Goal: Task Accomplishment & Management: Manage account settings

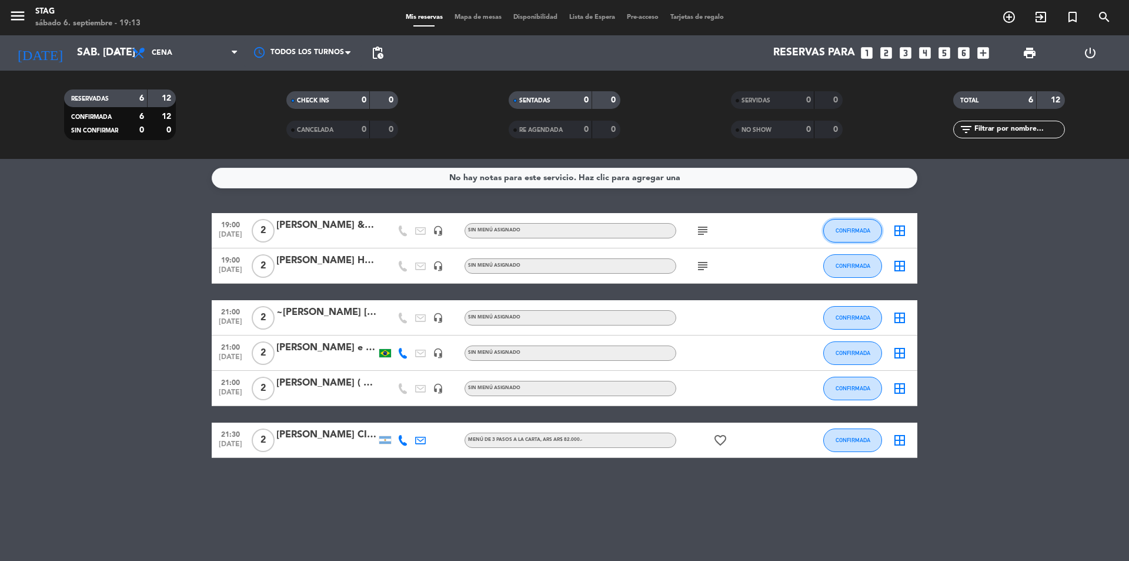
click at [861, 228] on span "CONFIRMADA" at bounding box center [853, 230] width 35 height 6
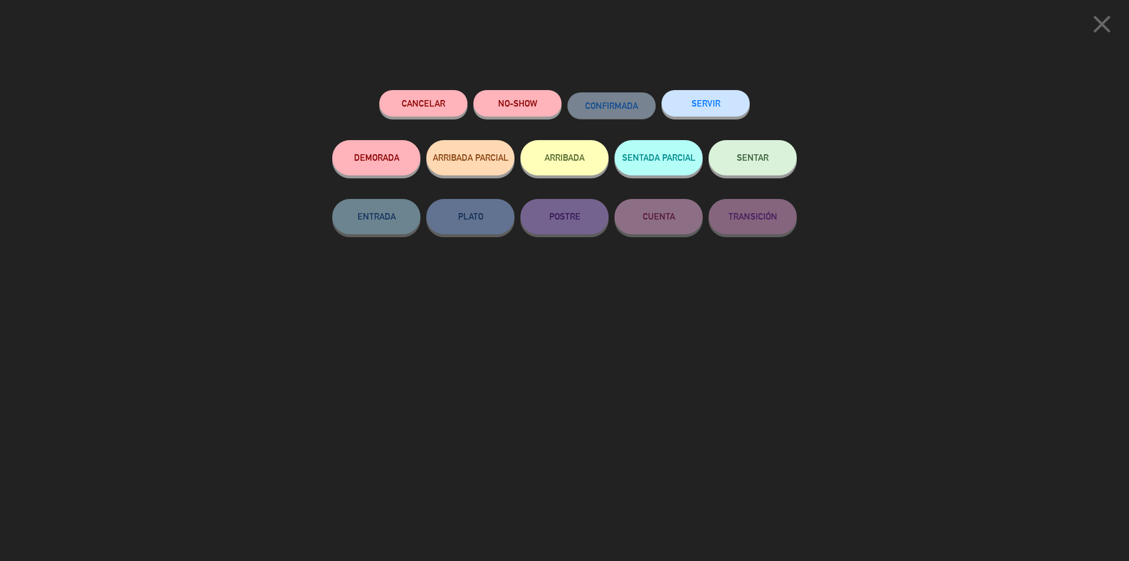
click at [741, 164] on button "SENTAR" at bounding box center [753, 157] width 88 height 35
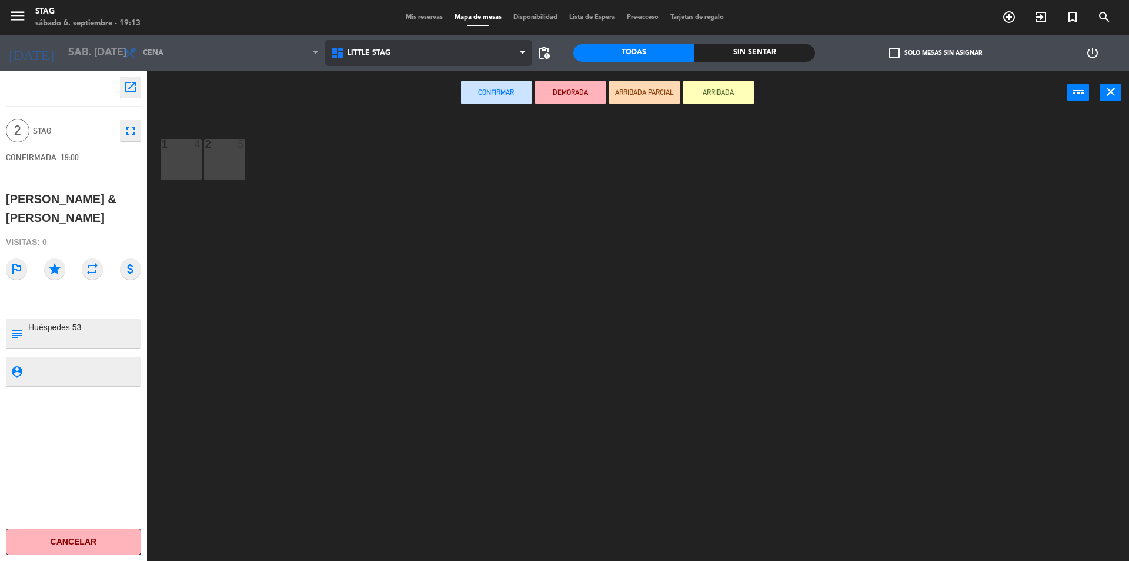
drag, startPoint x: 431, startPoint y: 57, endPoint x: 424, endPoint y: 85, distance: 28.7
click at [431, 56] on span "Little Stag" at bounding box center [429, 53] width 208 height 26
click at [415, 92] on ng-component "menu STAG sábado 6. septiembre - 19:13 Mis reservas Mapa de mesas Disponibilida…" at bounding box center [564, 282] width 1129 height 564
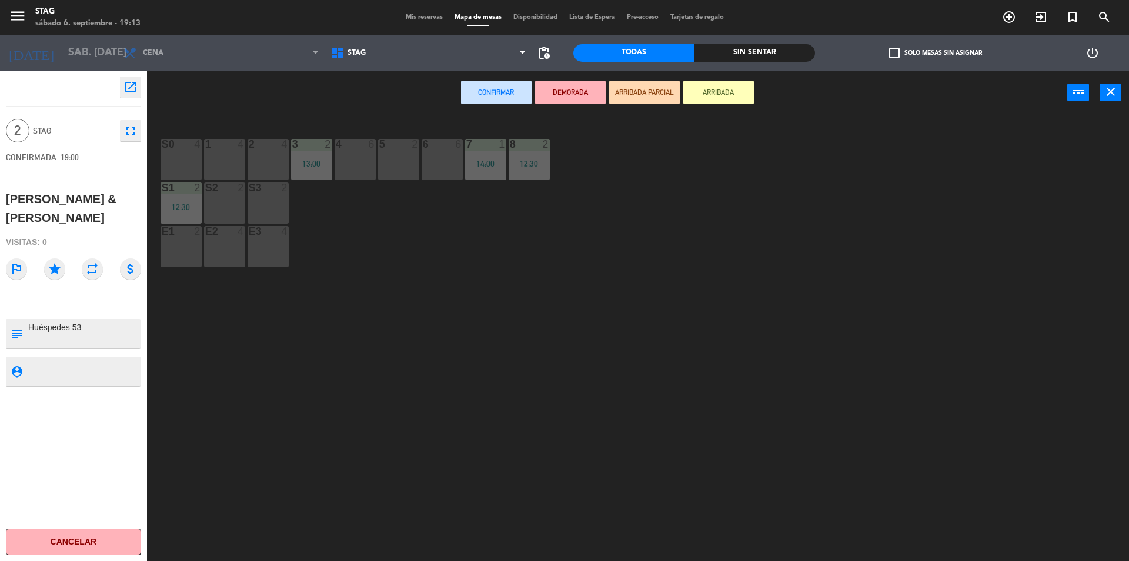
click at [336, 148] on div "4" at bounding box center [336, 144] width 1 height 11
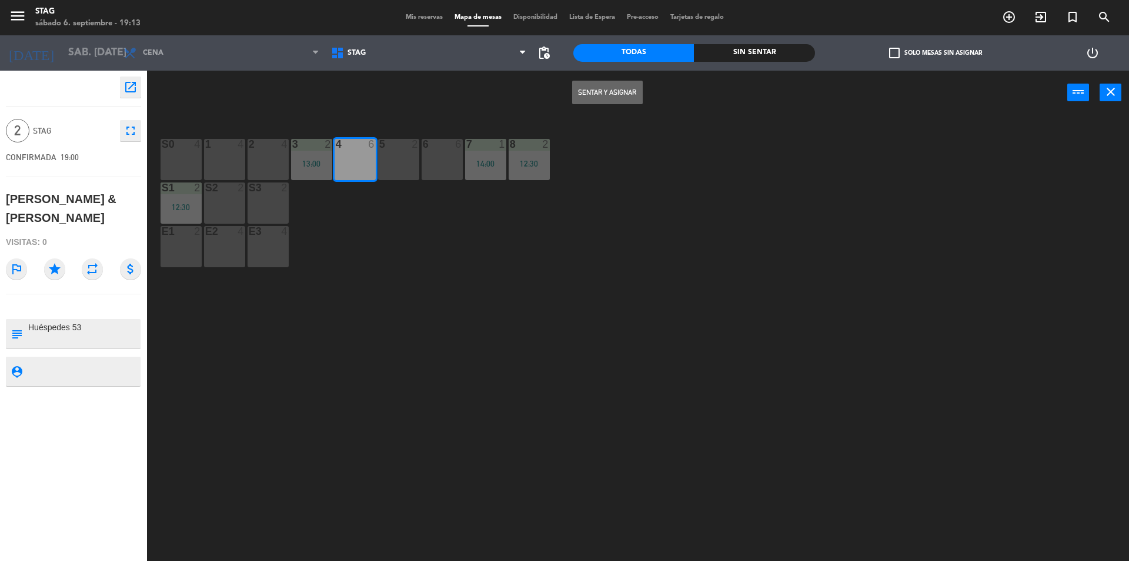
click at [625, 88] on button "Sentar y Asignar" at bounding box center [607, 93] width 71 height 24
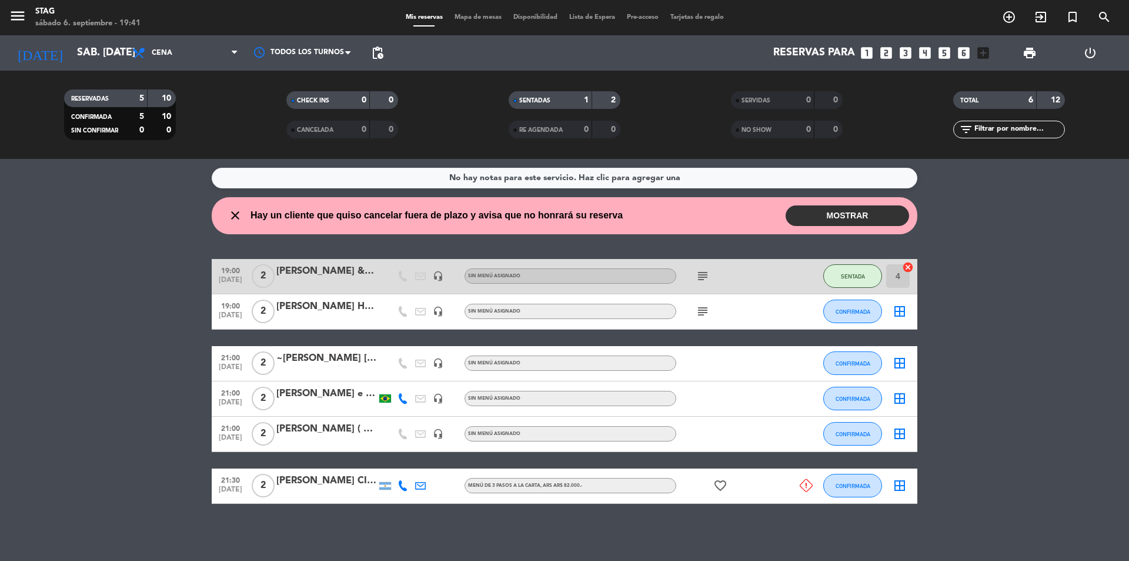
click at [856, 224] on button "MOSTRAR" at bounding box center [848, 215] width 124 height 21
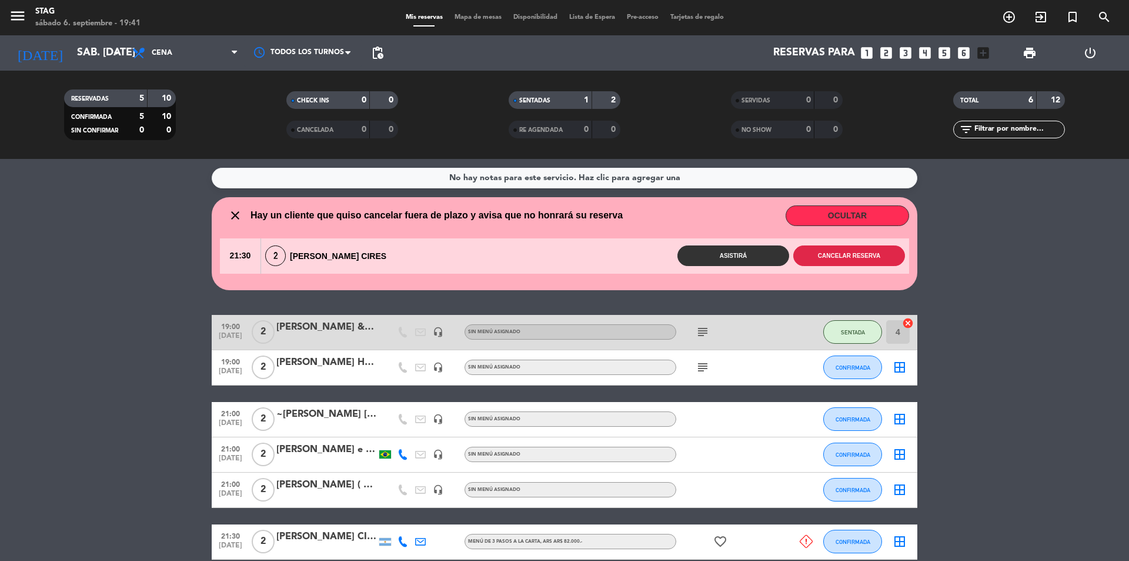
click at [842, 252] on button "Cancelar reserva" at bounding box center [850, 255] width 112 height 21
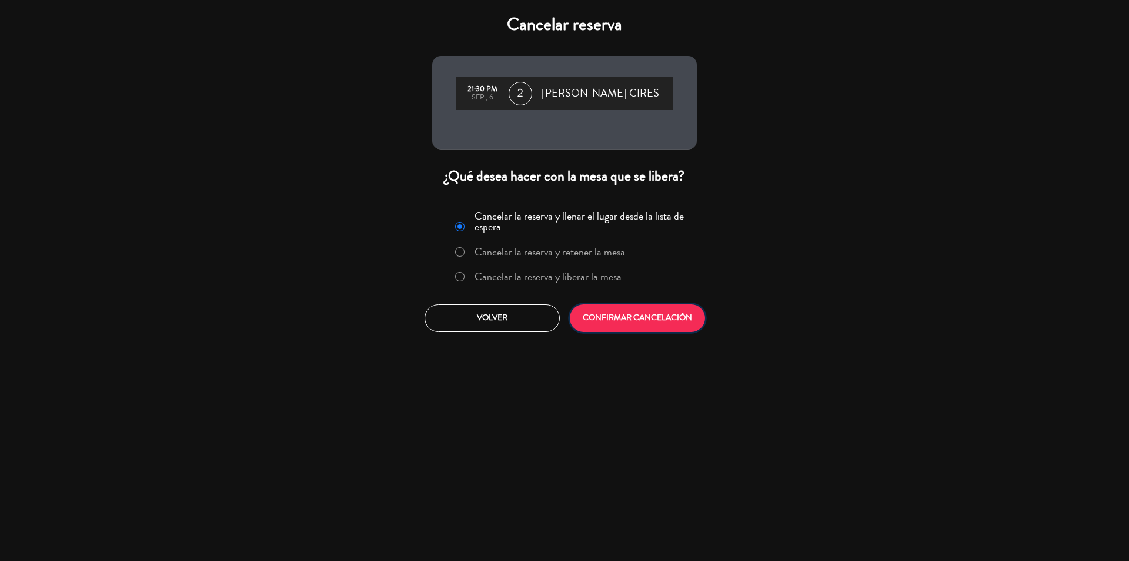
click at [671, 314] on button "CONFIRMAR CANCELACIÓN" at bounding box center [637, 318] width 135 height 28
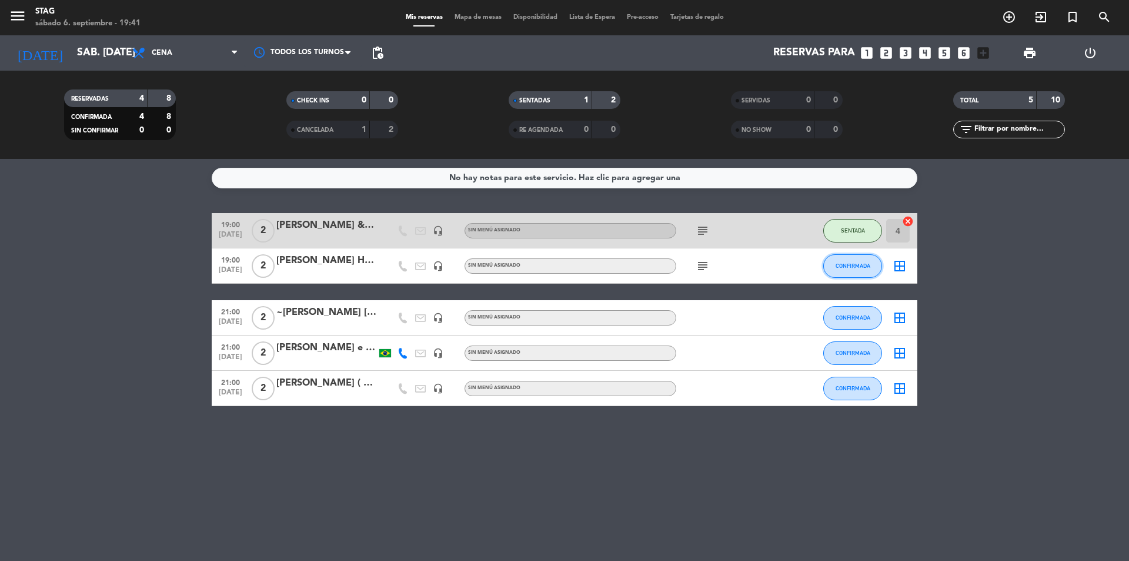
click at [859, 263] on span "CONFIRMADA" at bounding box center [853, 265] width 35 height 6
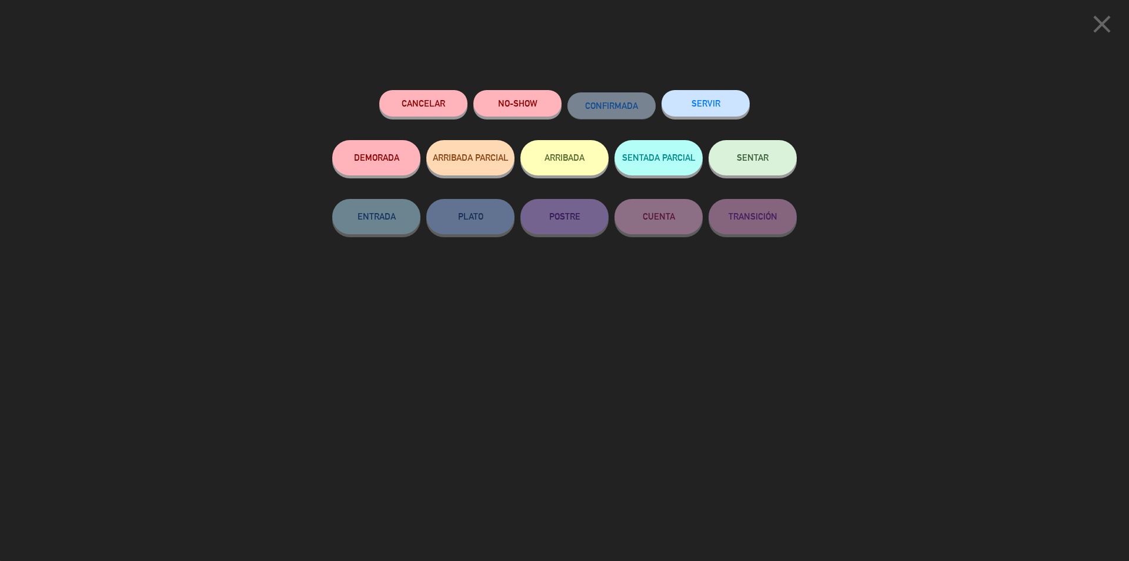
click at [778, 177] on div "SENTAR" at bounding box center [753, 169] width 88 height 59
click at [768, 156] on span "SENTAR" at bounding box center [753, 157] width 32 height 10
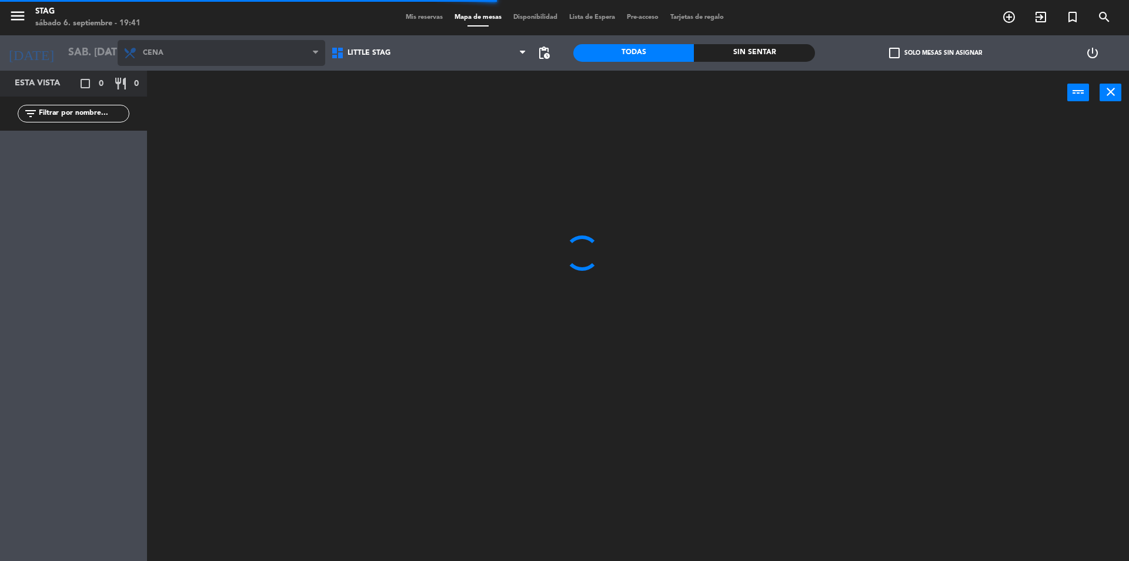
click at [295, 50] on span "Cena" at bounding box center [222, 53] width 208 height 26
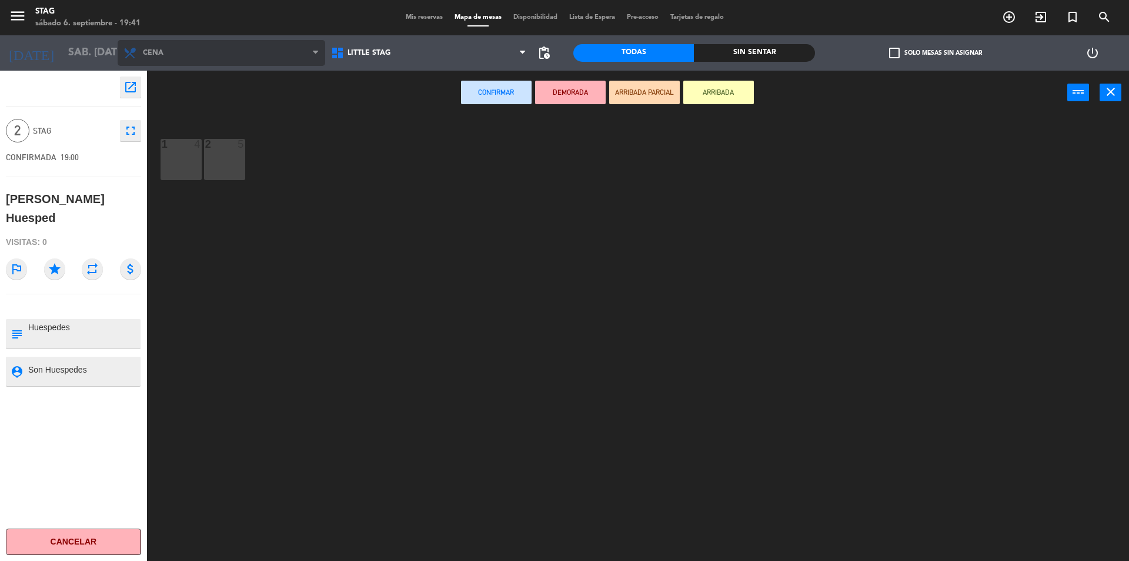
click at [313, 51] on icon at bounding box center [315, 52] width 5 height 9
click at [302, 48] on span "Cena" at bounding box center [222, 53] width 208 height 26
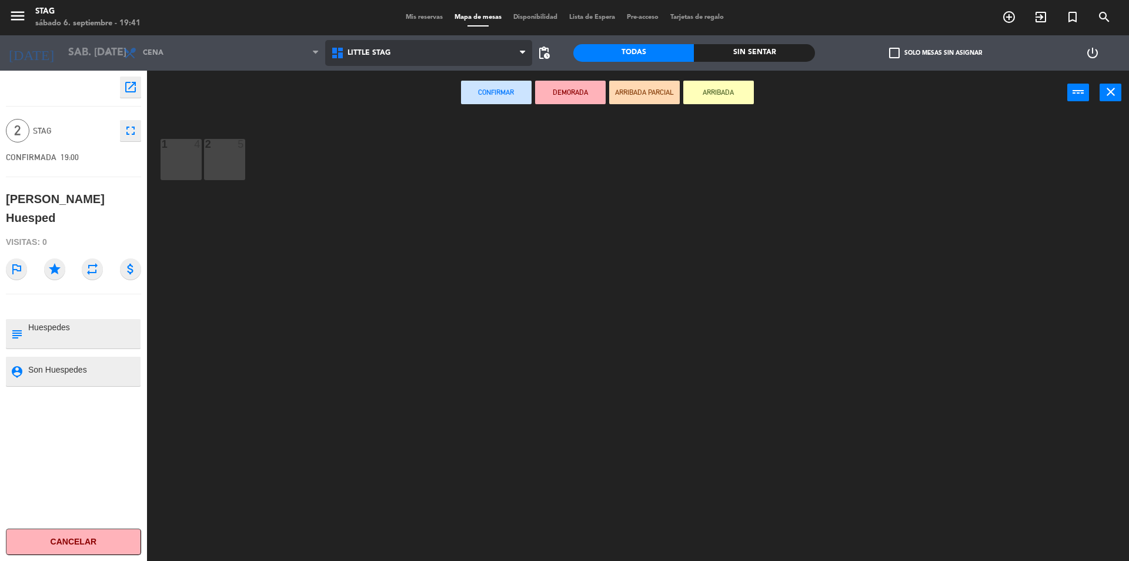
click at [378, 51] on span "Little Stag" at bounding box center [369, 53] width 43 height 8
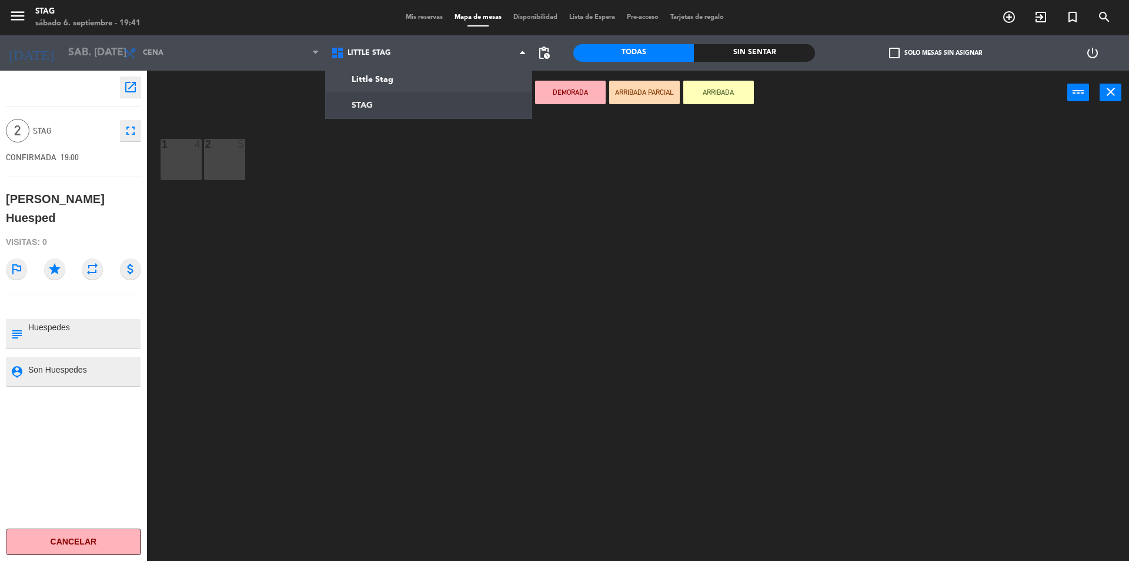
click at [375, 104] on ng-component "menu STAG sábado 6. septiembre - 19:41 Mis reservas Mapa de mesas Disponibilida…" at bounding box center [564, 282] width 1129 height 564
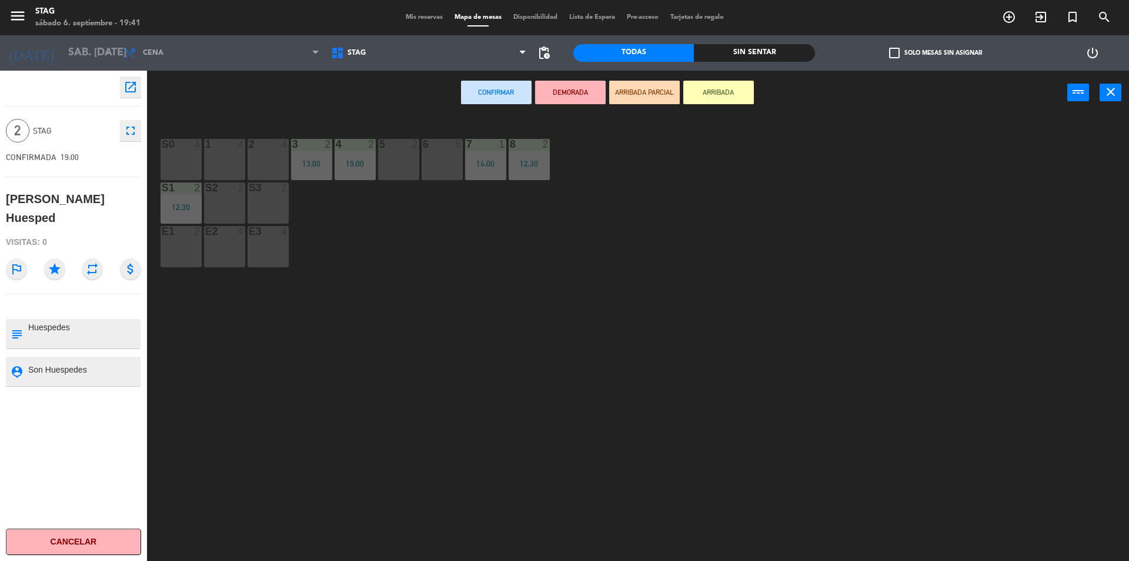
click at [278, 170] on div "2 4" at bounding box center [268, 159] width 41 height 41
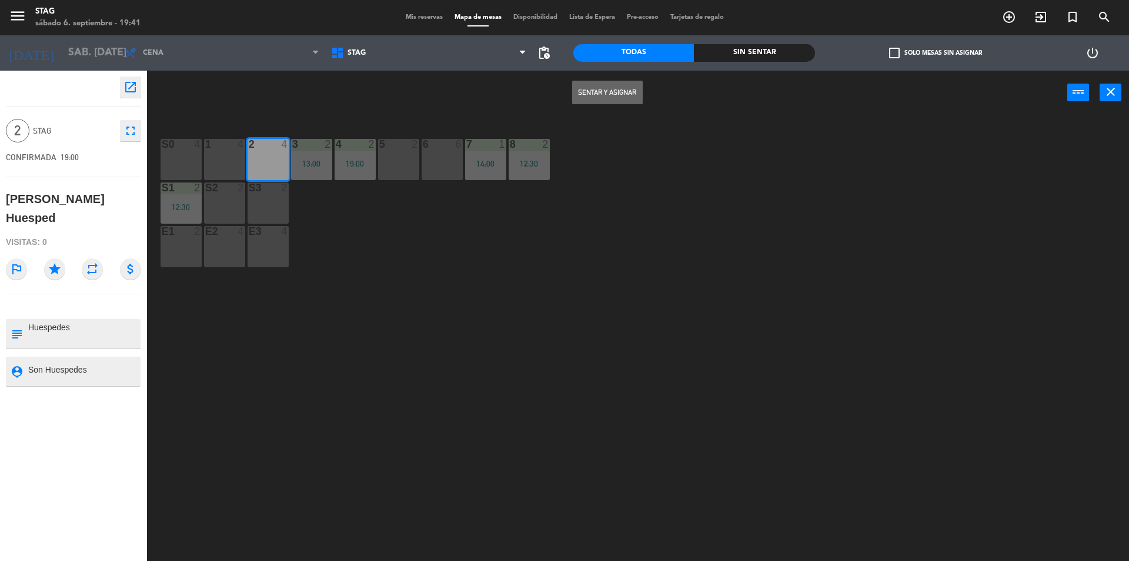
click at [600, 91] on button "Sentar y Asignar" at bounding box center [607, 93] width 71 height 24
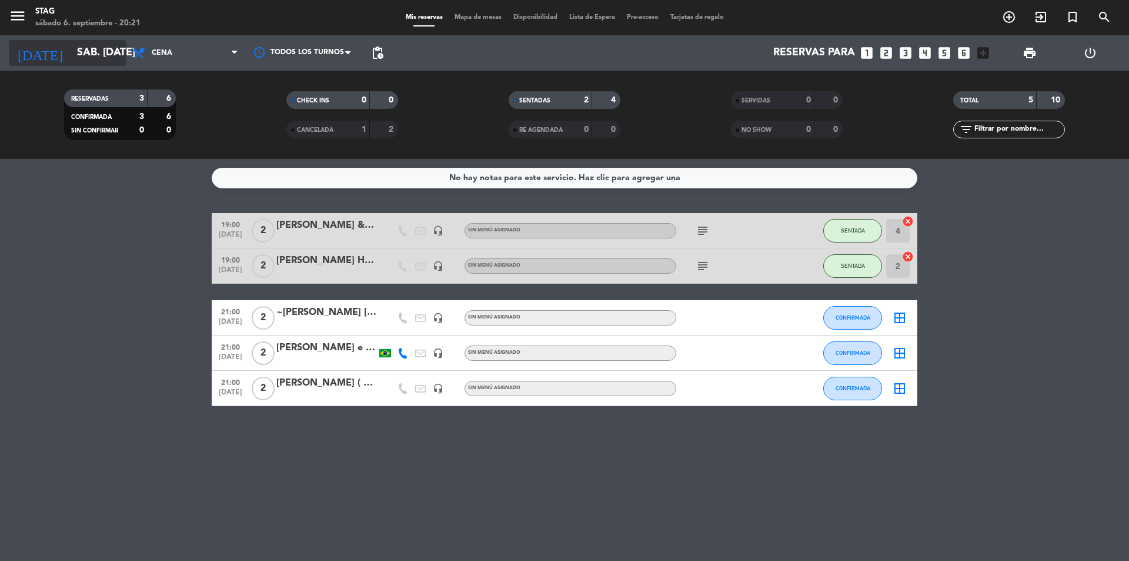
drag, startPoint x: 106, startPoint y: 55, endPoint x: 111, endPoint y: 62, distance: 9.0
click at [111, 62] on input "sáb. [DATE]" at bounding box center [139, 53] width 136 height 24
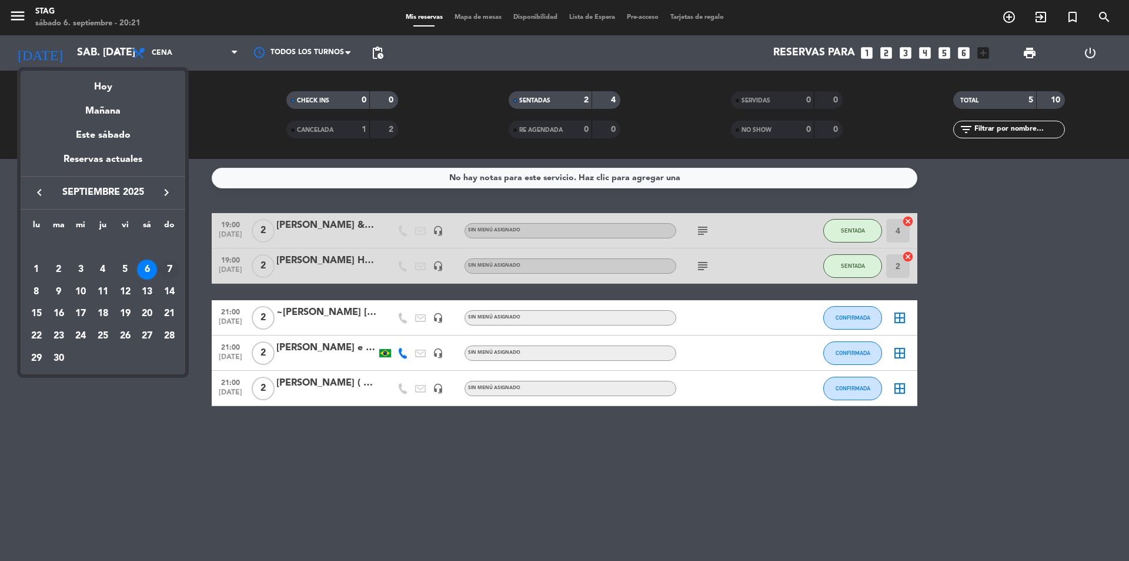
click at [172, 274] on div "7" at bounding box center [169, 269] width 20 height 20
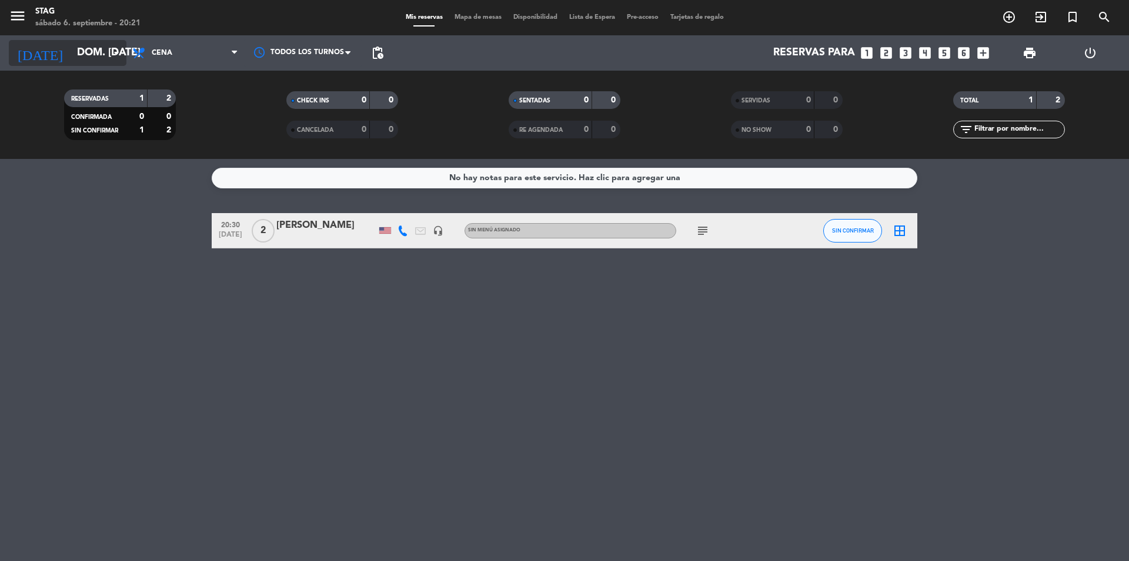
click at [82, 51] on input "dom. [DATE]" at bounding box center [139, 53] width 136 height 24
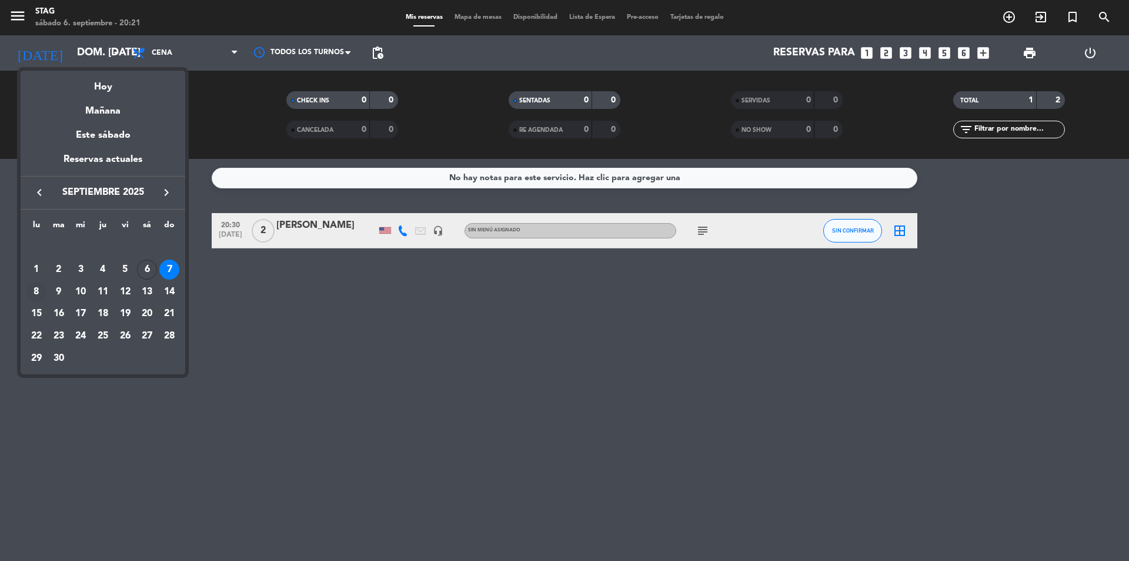
click at [38, 290] on div "8" at bounding box center [36, 292] width 20 height 20
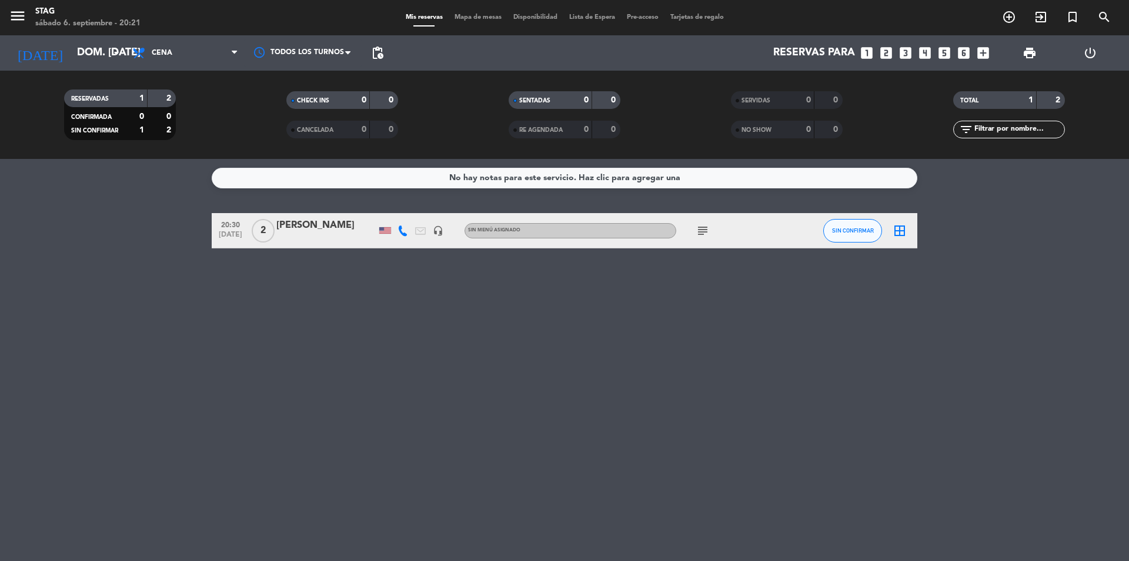
type input "lun. [DATE]"
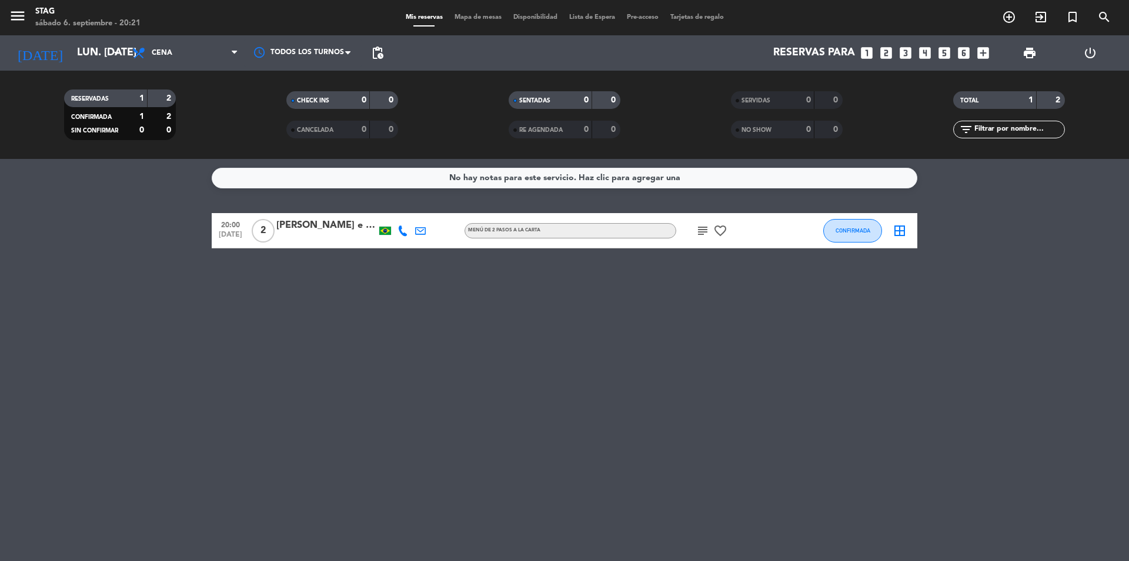
click at [705, 227] on icon "subject" at bounding box center [703, 231] width 14 height 14
click at [264, 232] on span "2" at bounding box center [263, 231] width 23 height 24
click at [725, 229] on icon "favorite_border" at bounding box center [721, 231] width 14 height 14
click at [711, 300] on div "No hay notas para este servicio. Haz clic para agregar una 20:00 [DATE] 2 [PERS…" at bounding box center [564, 360] width 1129 height 402
click at [889, 55] on icon "looks_two" at bounding box center [886, 52] width 15 height 15
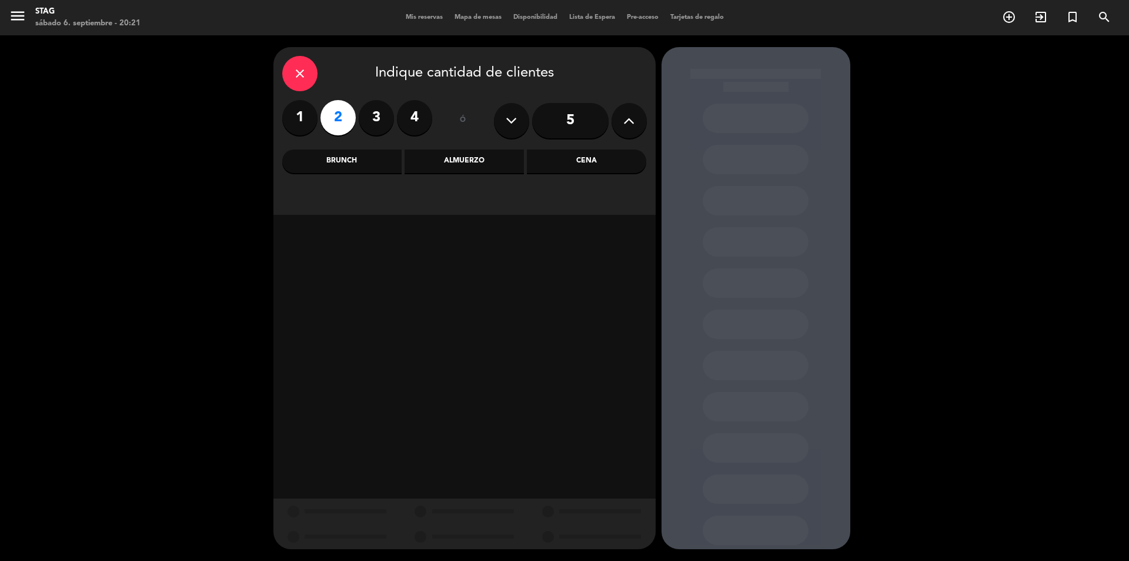
click at [485, 168] on div "Almuerzo" at bounding box center [464, 161] width 119 height 24
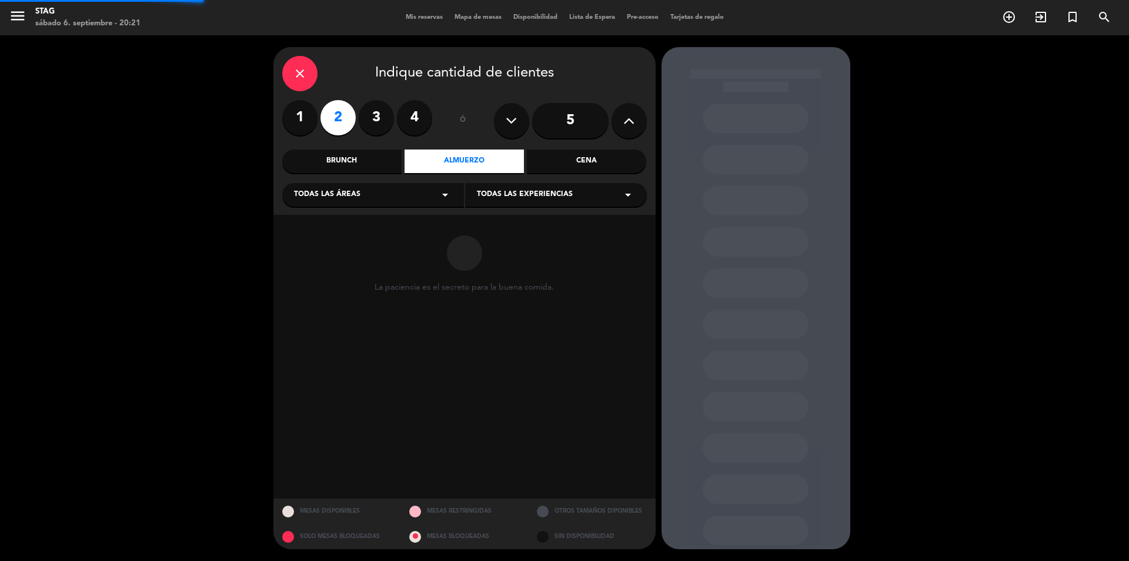
click at [597, 161] on div "Cena" at bounding box center [586, 161] width 119 height 24
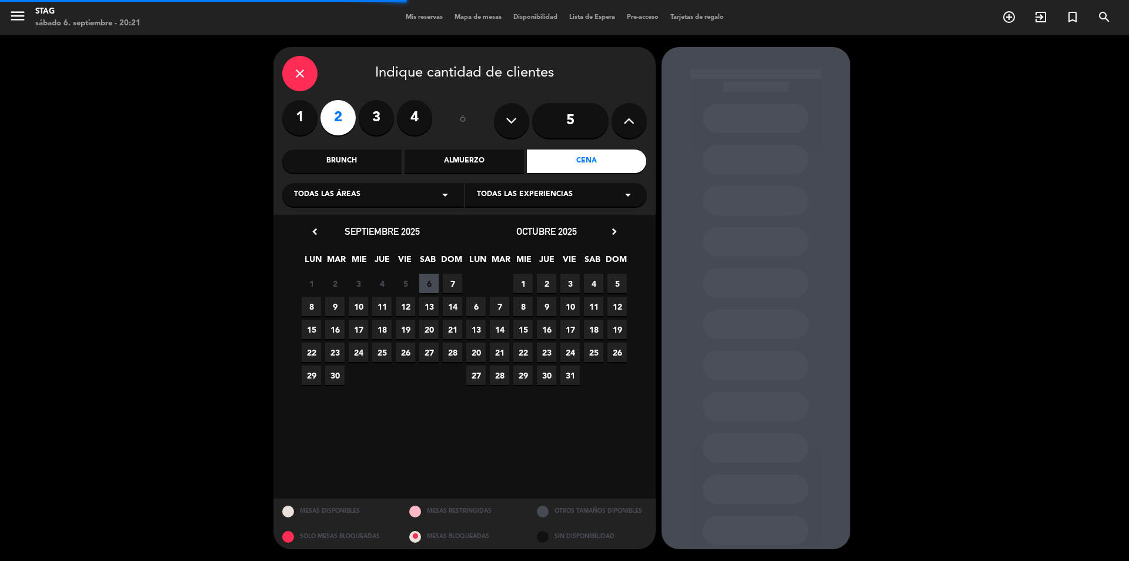
click at [386, 193] on div "Todas las áreas arrow_drop_down" at bounding box center [373, 195] width 182 height 24
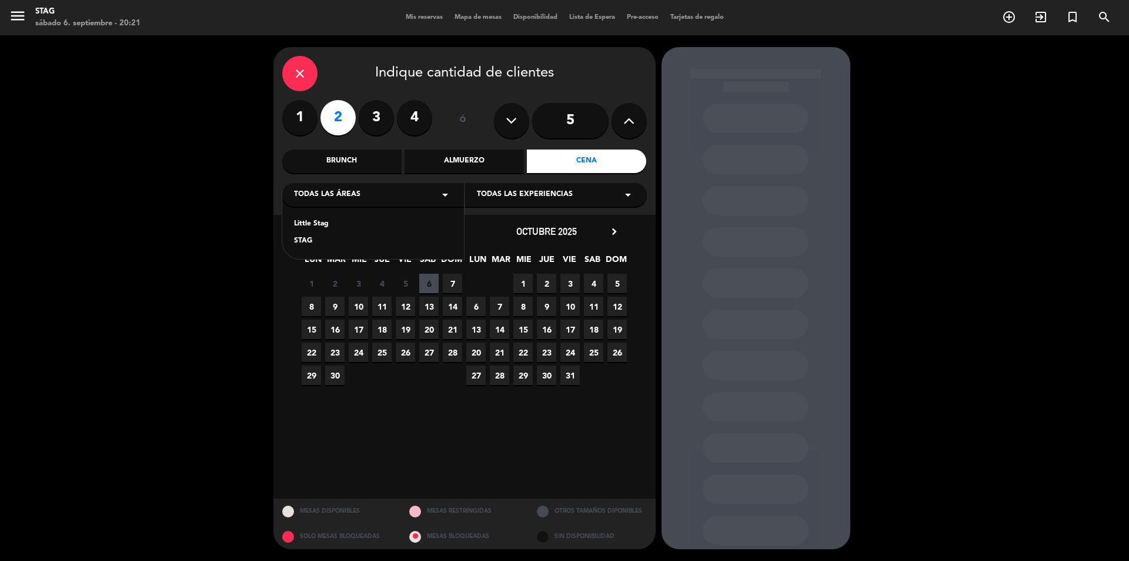
click at [366, 239] on div "STAG" at bounding box center [373, 241] width 158 height 12
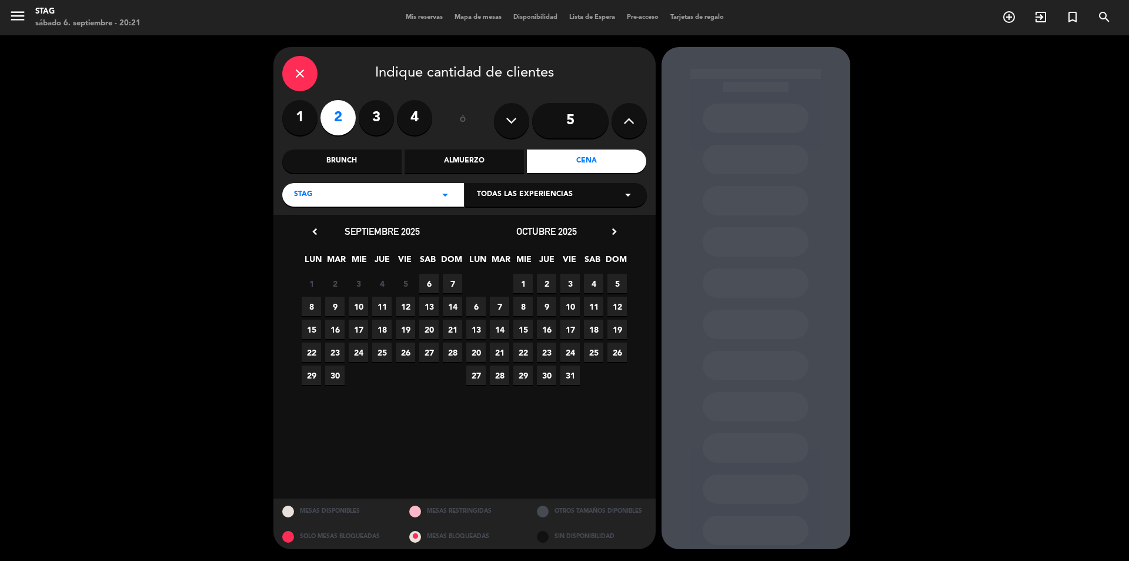
click at [311, 300] on span "8" at bounding box center [311, 305] width 19 height 19
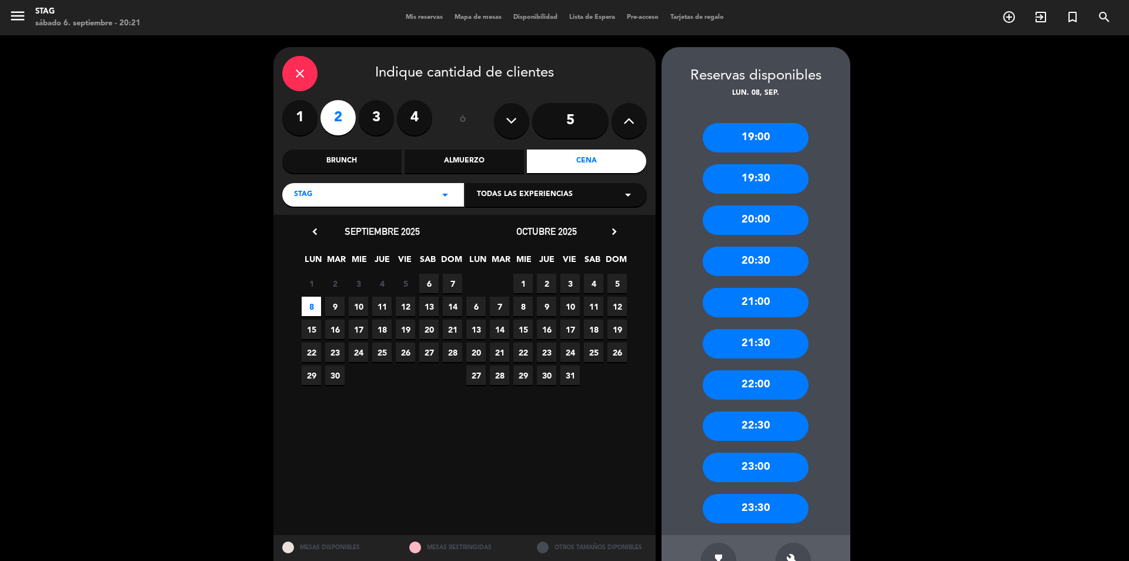
click at [744, 218] on div "20:00" at bounding box center [756, 219] width 106 height 29
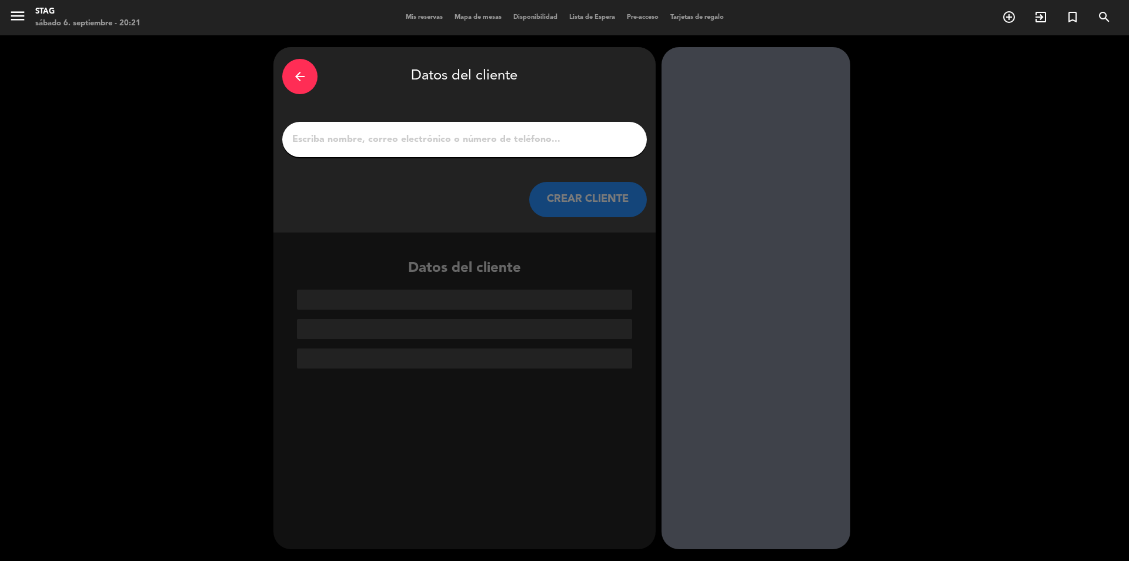
click at [564, 145] on input "1" at bounding box center [464, 139] width 347 height 16
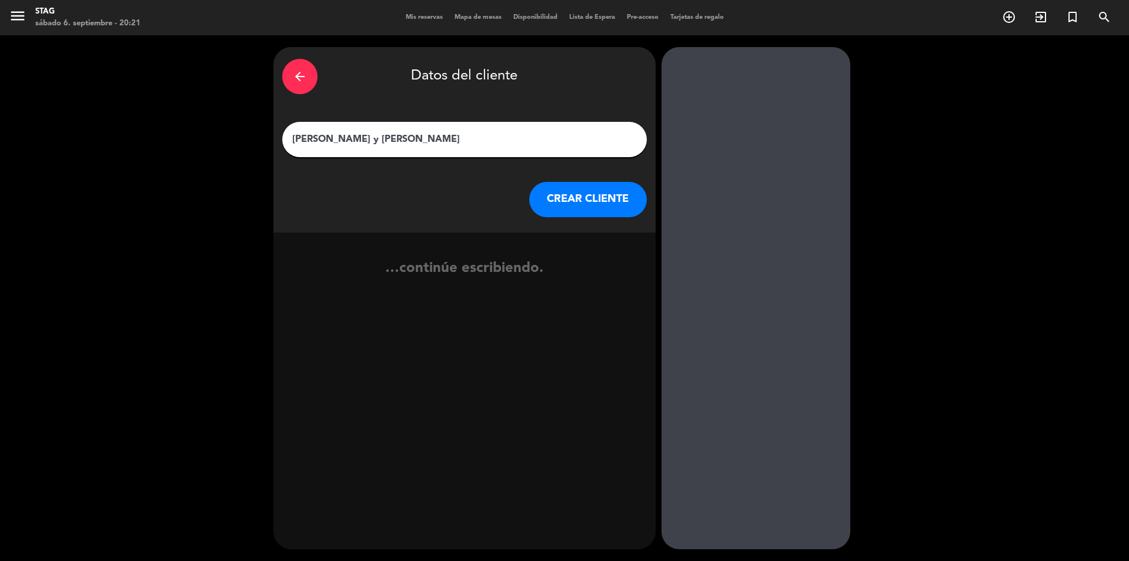
type input "[PERSON_NAME] y [PERSON_NAME]"
click at [558, 188] on button "CREAR CLIENTE" at bounding box center [588, 199] width 118 height 35
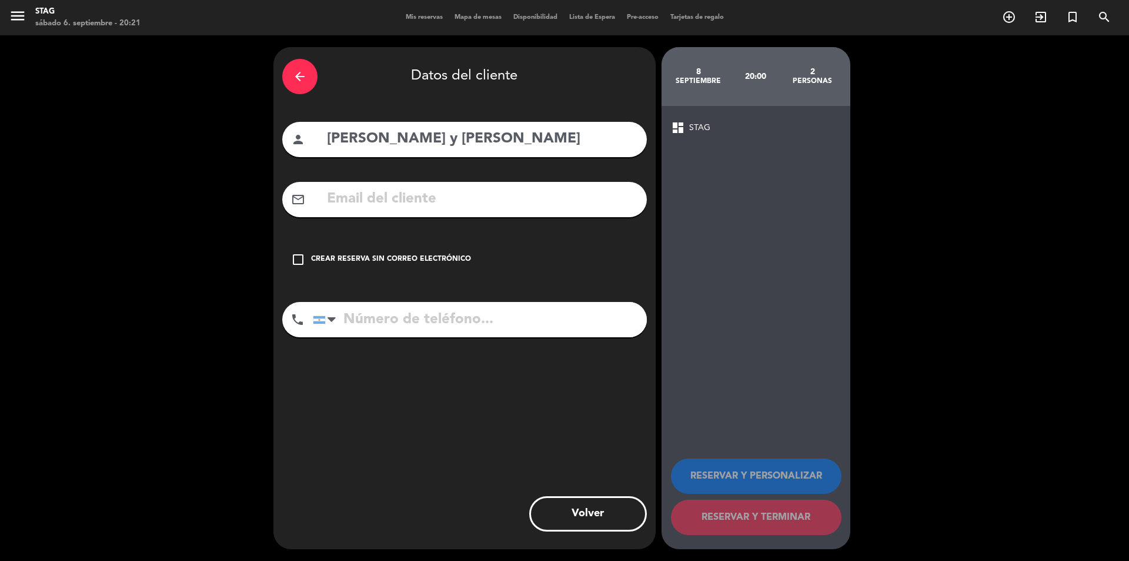
click at [439, 261] on div "Crear reserva sin correo electrónico" at bounding box center [391, 260] width 160 height 12
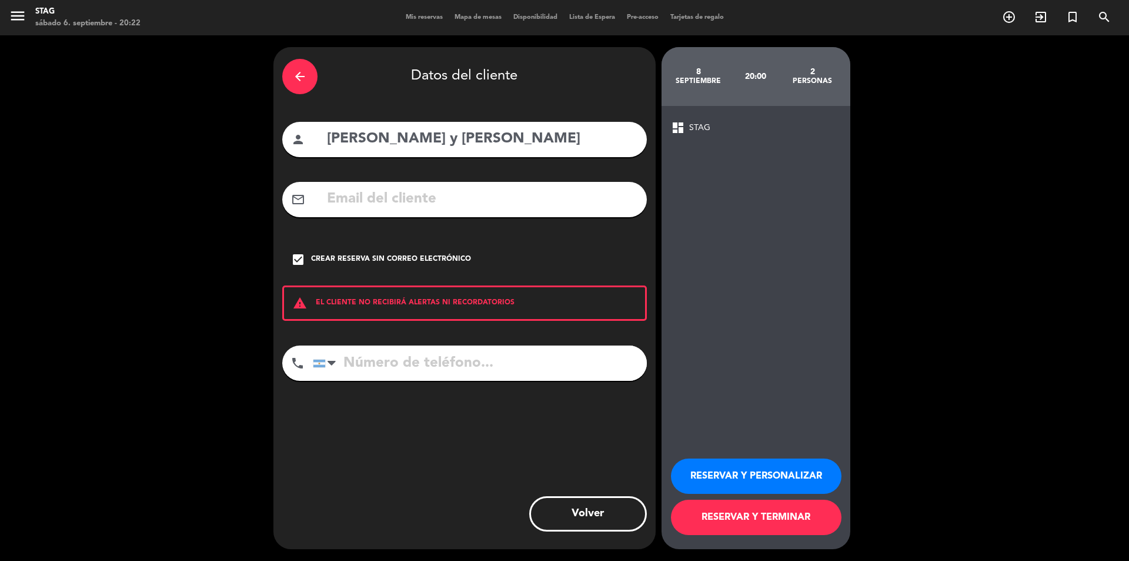
click at [799, 478] on button "RESERVAR Y PERSONALIZAR" at bounding box center [756, 475] width 171 height 35
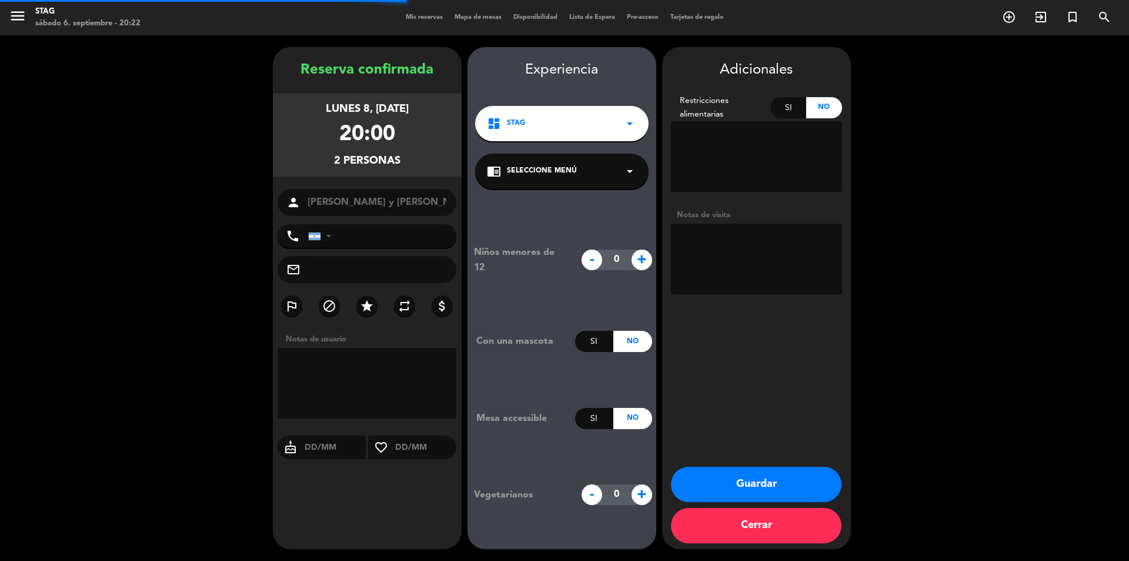
click at [734, 252] on textarea at bounding box center [756, 259] width 171 height 71
type textarea "Casita - CARGAR A HAB!"
click at [764, 478] on button "Guardar" at bounding box center [756, 483] width 171 height 35
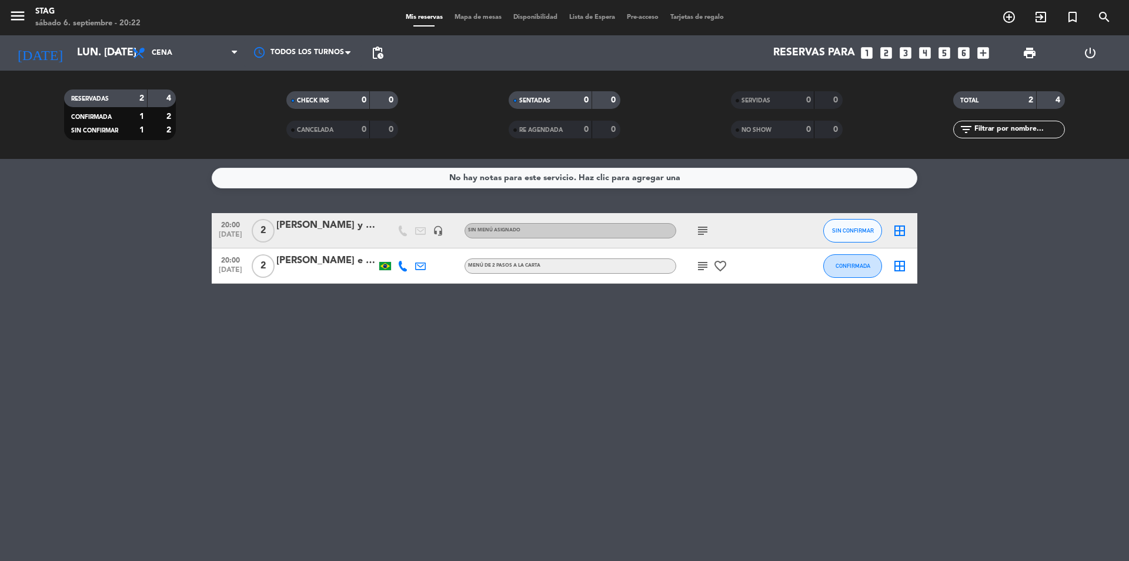
click at [261, 226] on span "2" at bounding box center [263, 231] width 23 height 24
click at [325, 228] on div "[PERSON_NAME] y [PERSON_NAME]" at bounding box center [326, 225] width 100 height 15
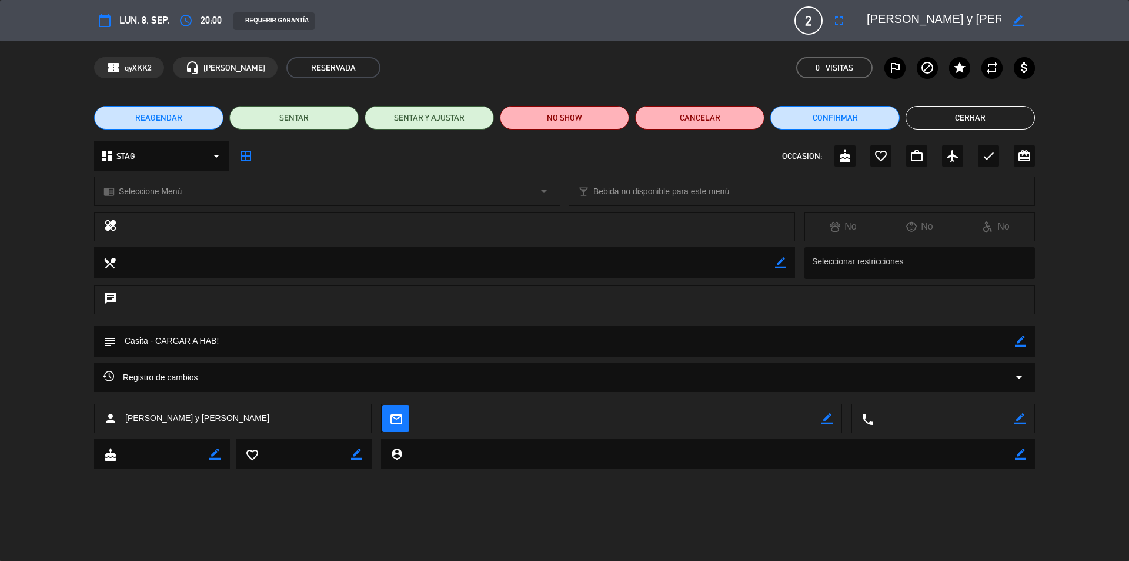
click at [213, 151] on icon "arrow_drop_down" at bounding box center [216, 156] width 14 height 14
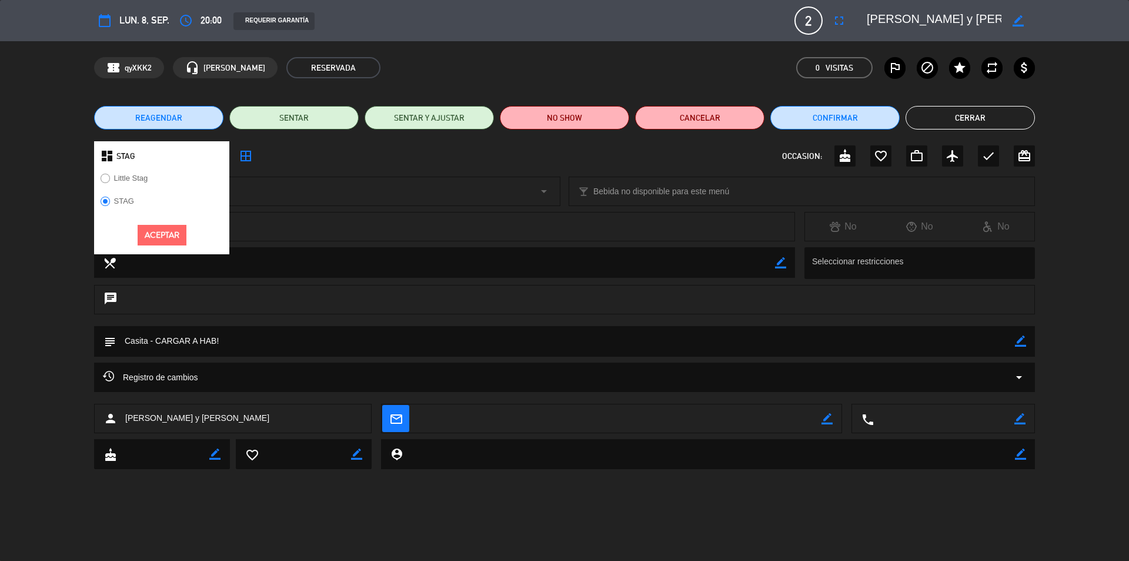
click at [131, 176] on label "Little Stag" at bounding box center [131, 178] width 34 height 8
click at [147, 232] on button "Aceptar" at bounding box center [162, 235] width 49 height 21
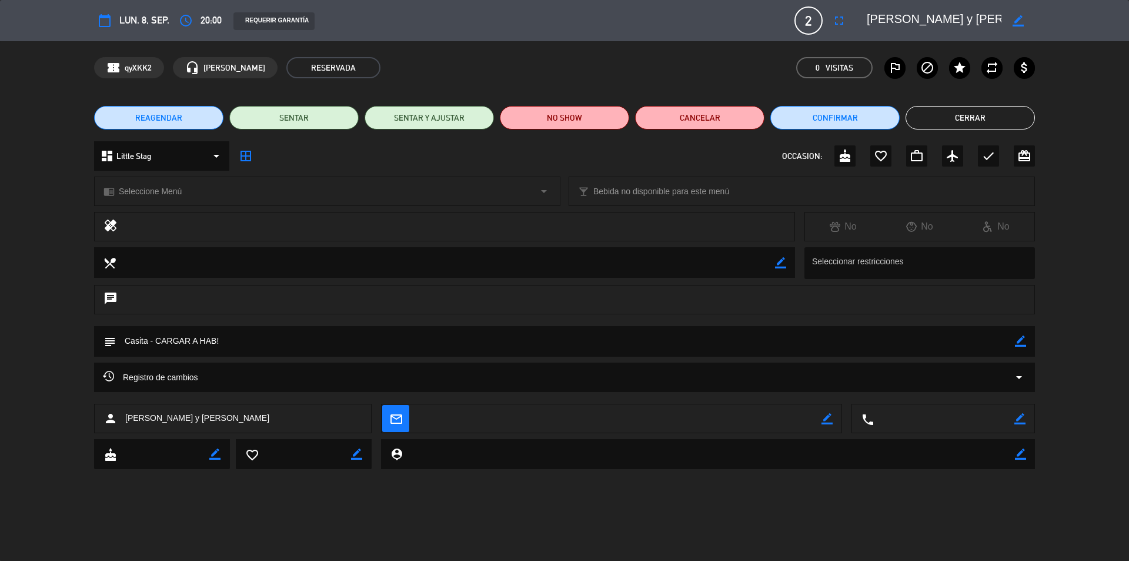
click at [979, 117] on button "Cerrar" at bounding box center [970, 118] width 129 height 24
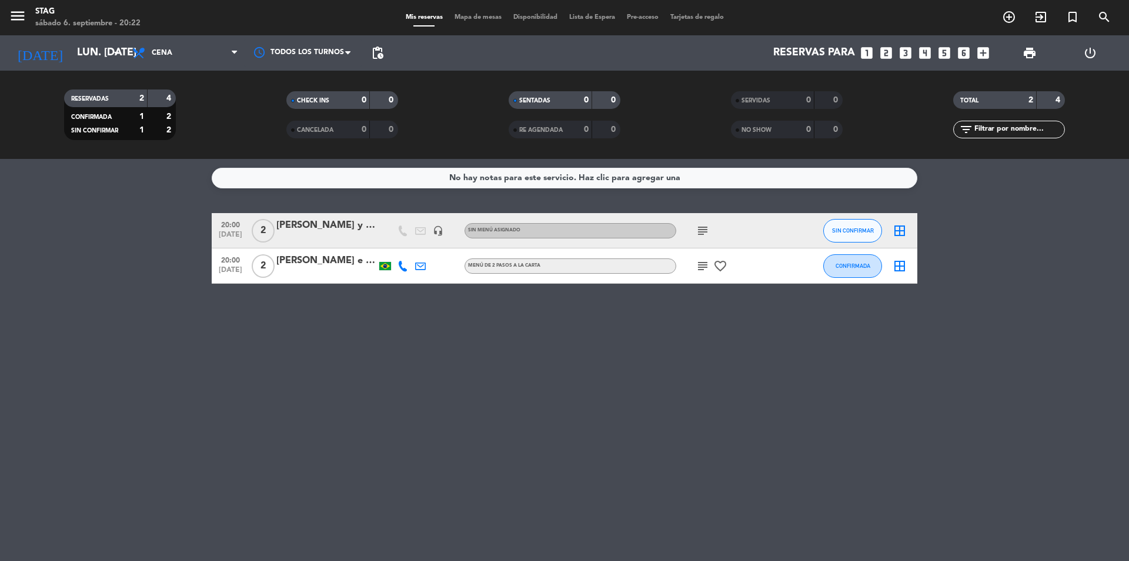
click at [824, 218] on div "SIN CONFIRMAR" at bounding box center [853, 230] width 59 height 35
click at [838, 232] on span "SIN CONFIRMAR" at bounding box center [853, 230] width 42 height 6
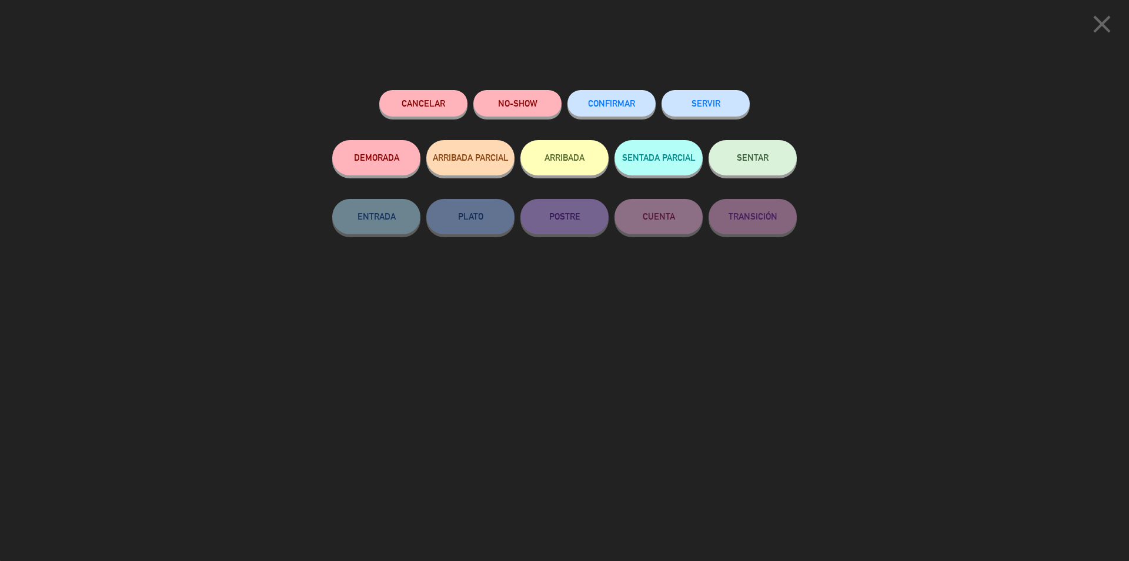
click at [650, 107] on button "CONFIRMAR" at bounding box center [612, 103] width 88 height 26
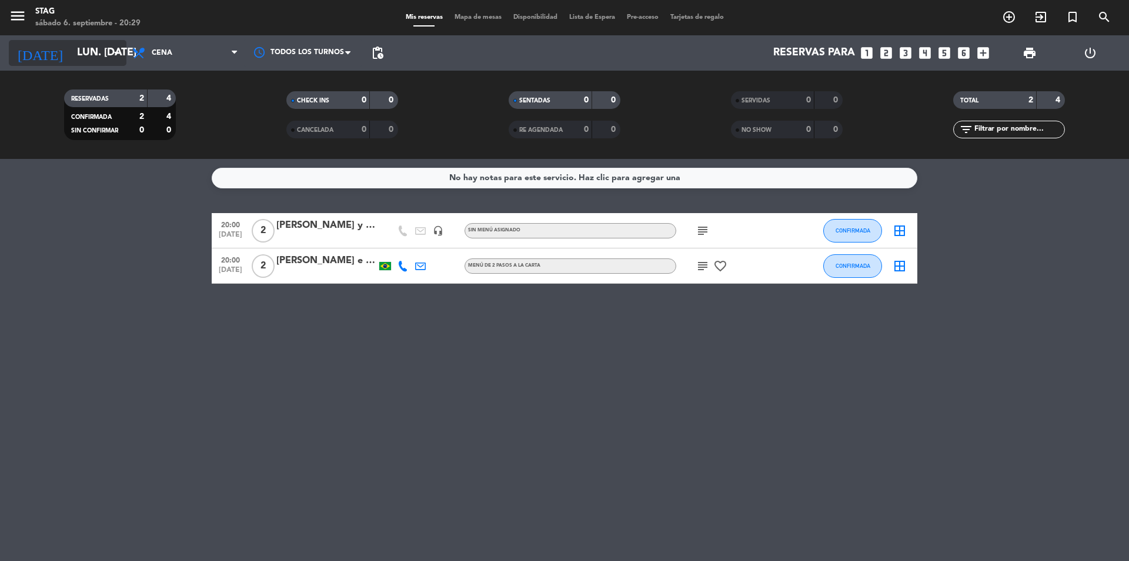
click at [102, 54] on input "lun. [DATE]" at bounding box center [139, 53] width 136 height 24
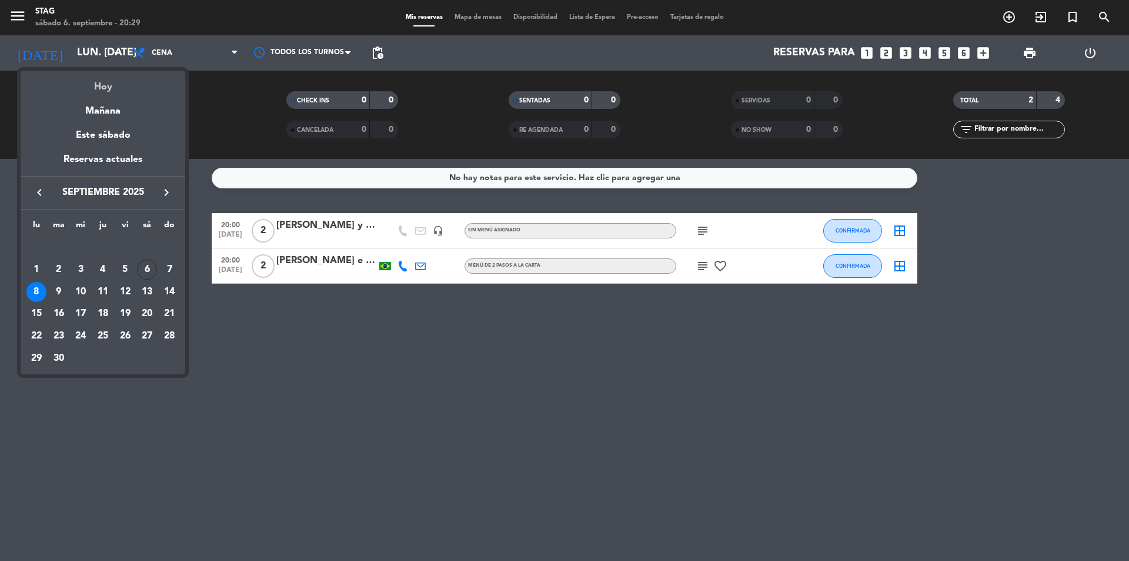
click at [88, 87] on div "Hoy" at bounding box center [103, 83] width 165 height 24
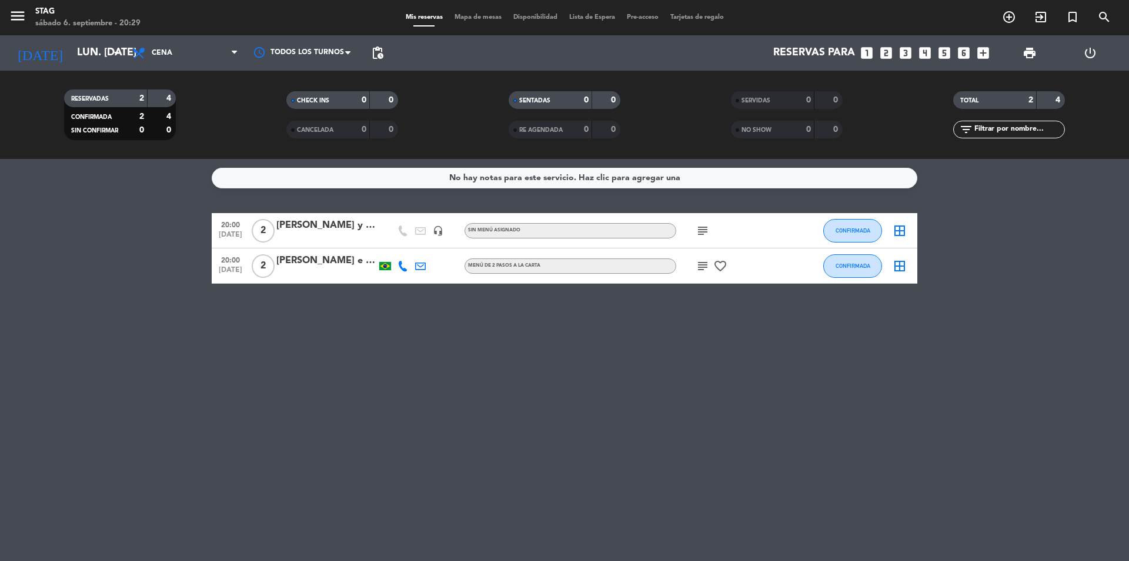
type input "sáb. [DATE]"
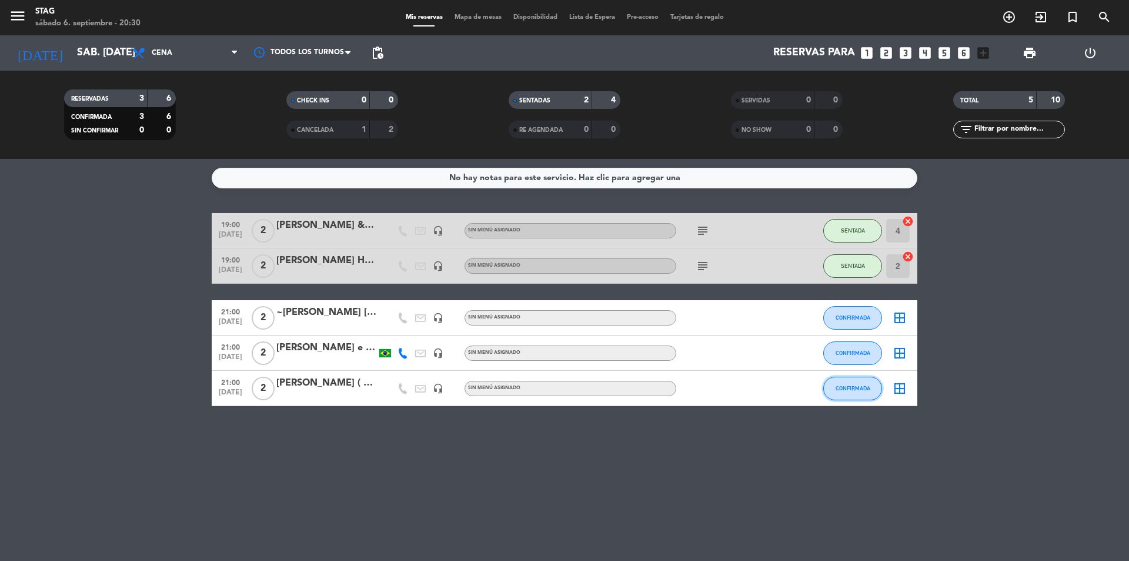
click at [848, 390] on span "CONFIRMADA" at bounding box center [853, 388] width 35 height 6
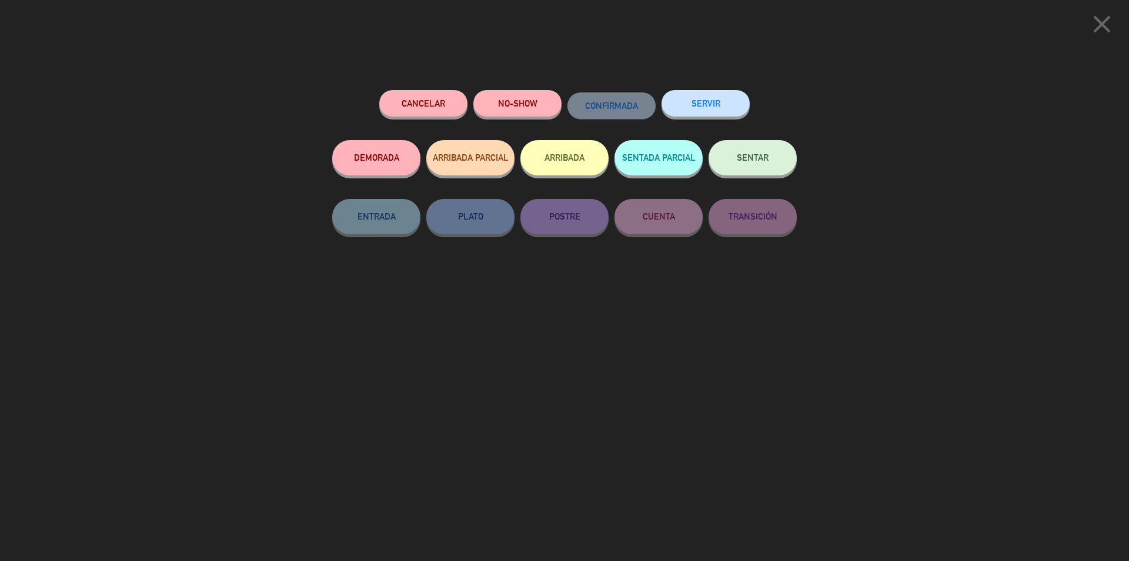
click at [429, 102] on button "Cancelar" at bounding box center [423, 103] width 88 height 26
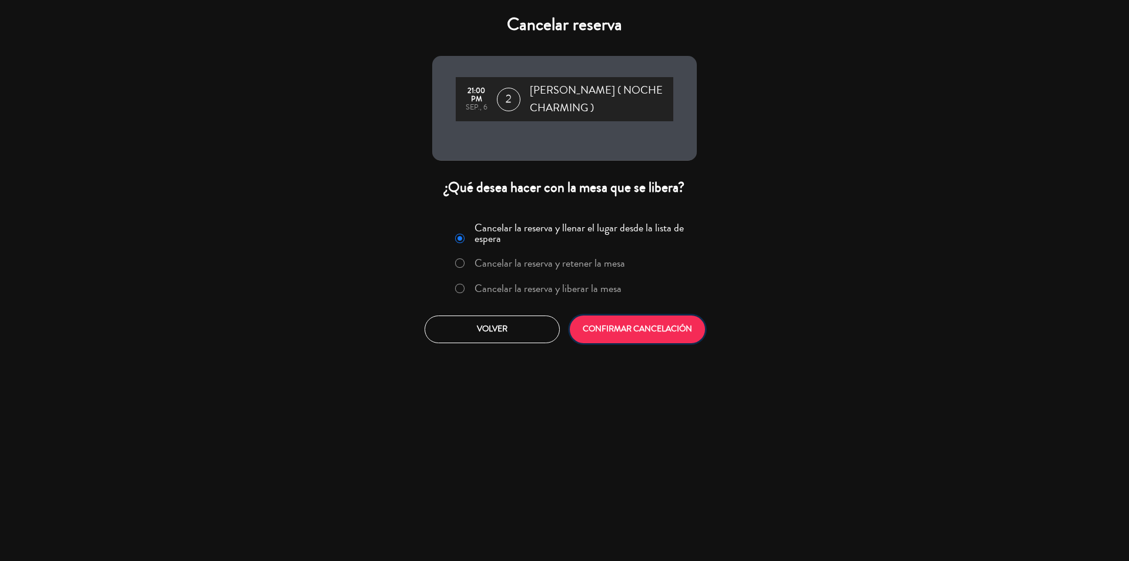
click at [639, 334] on button "CONFIRMAR CANCELACIÓN" at bounding box center [637, 329] width 135 height 28
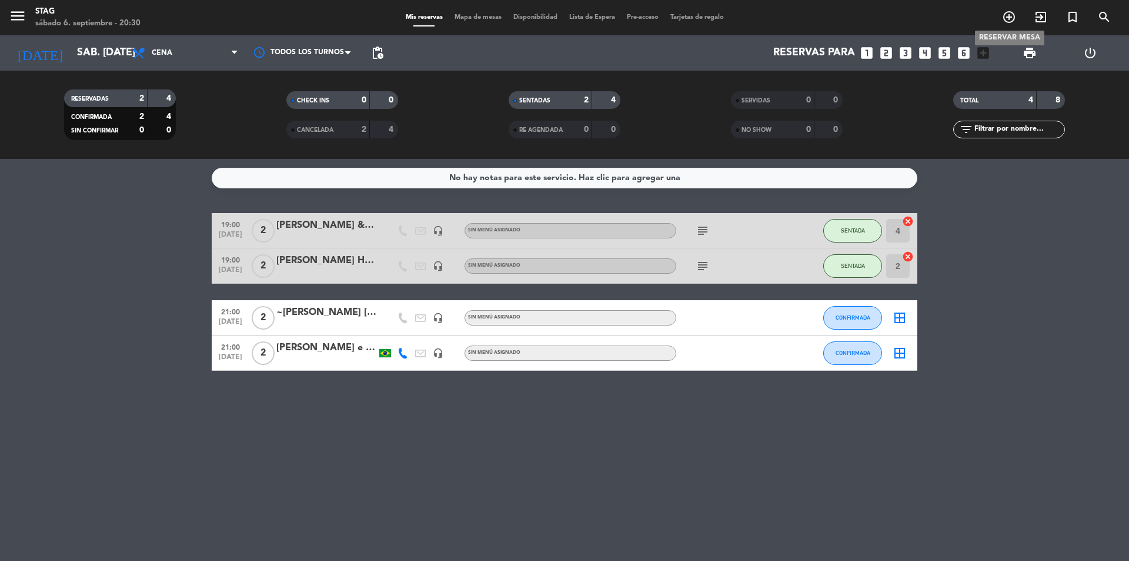
click at [1008, 19] on icon "add_circle_outline" at bounding box center [1009, 17] width 14 height 14
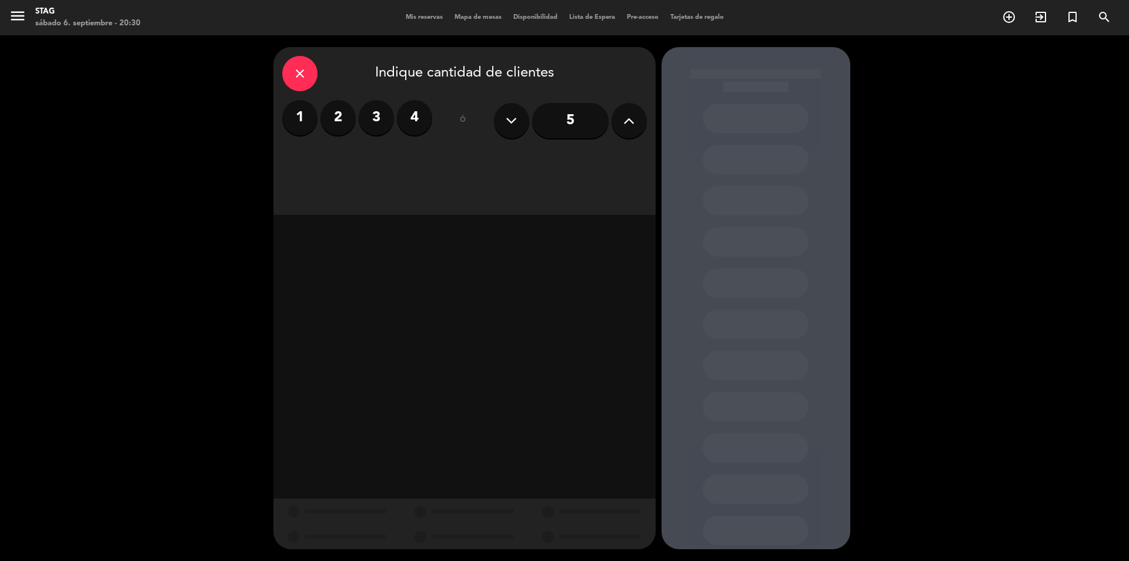
drag, startPoint x: 347, startPoint y: 114, endPoint x: 372, endPoint y: 181, distance: 71.1
click at [352, 114] on label "2" at bounding box center [338, 117] width 35 height 35
click at [353, 166] on div "Brunch" at bounding box center [341, 161] width 119 height 24
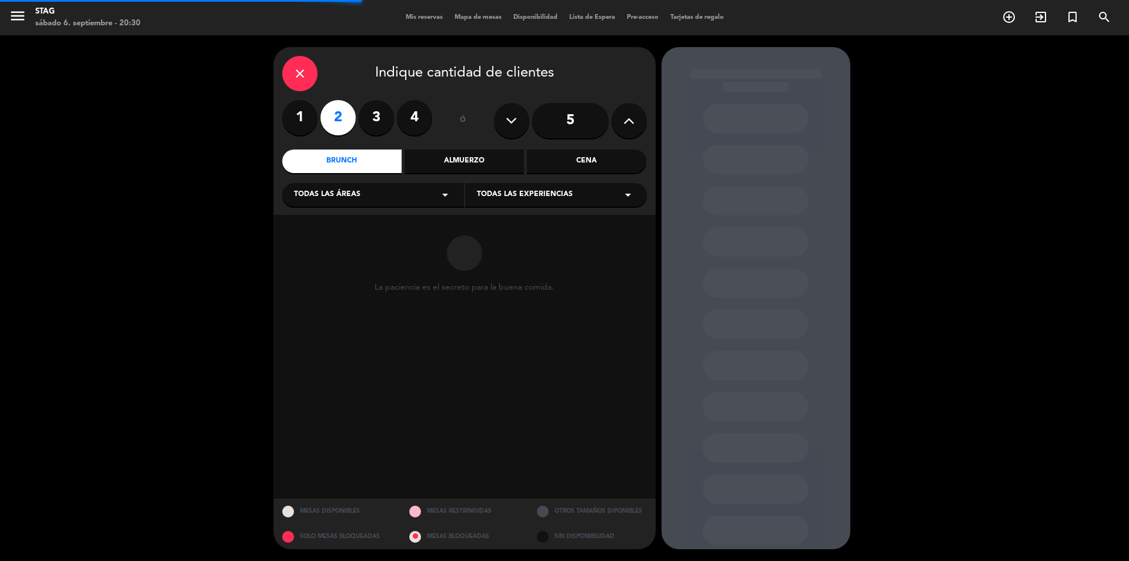
click at [606, 159] on div "Cena" at bounding box center [586, 161] width 119 height 24
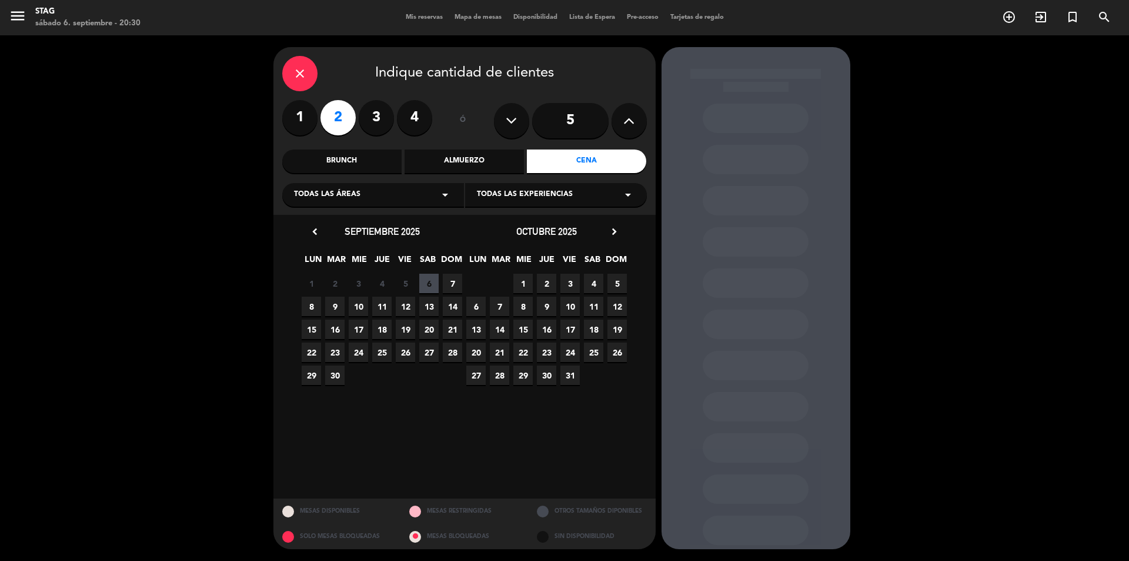
click at [426, 197] on div "Todas las áreas arrow_drop_down" at bounding box center [373, 195] width 182 height 24
click at [319, 245] on div "STAG" at bounding box center [373, 241] width 158 height 12
click at [429, 280] on span "6" at bounding box center [428, 283] width 19 height 19
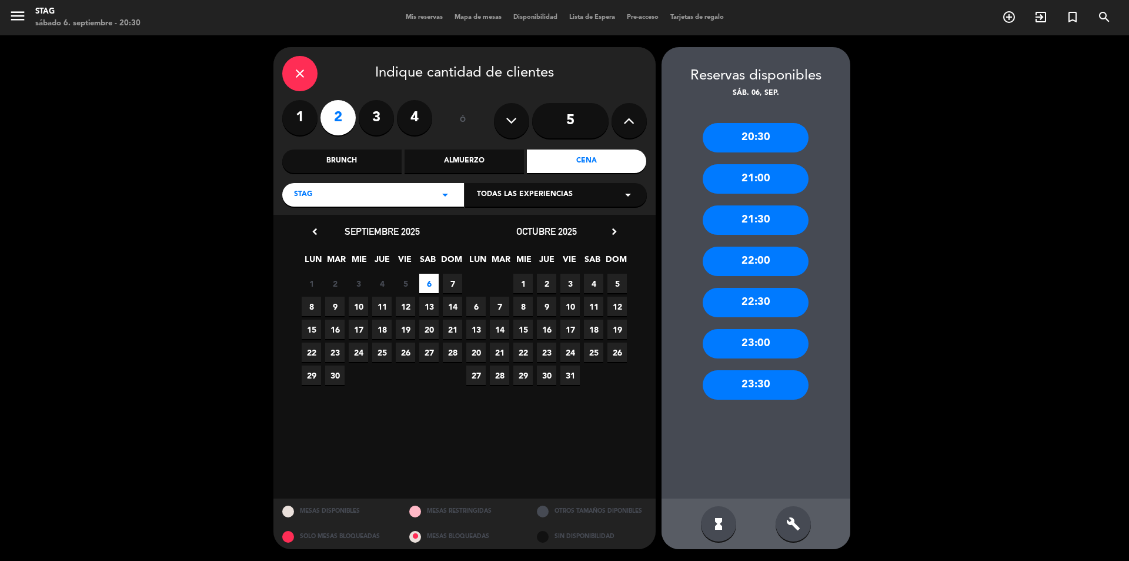
click at [768, 177] on div "21:00" at bounding box center [756, 178] width 106 height 29
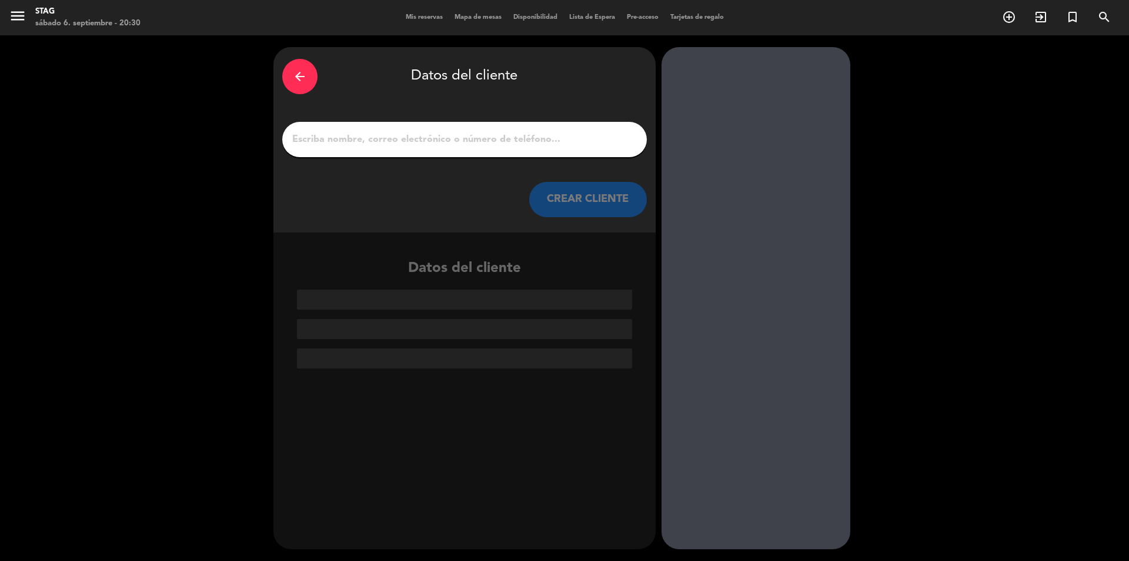
click at [491, 150] on div at bounding box center [464, 139] width 365 height 35
click at [485, 142] on input "1" at bounding box center [464, 139] width 347 height 16
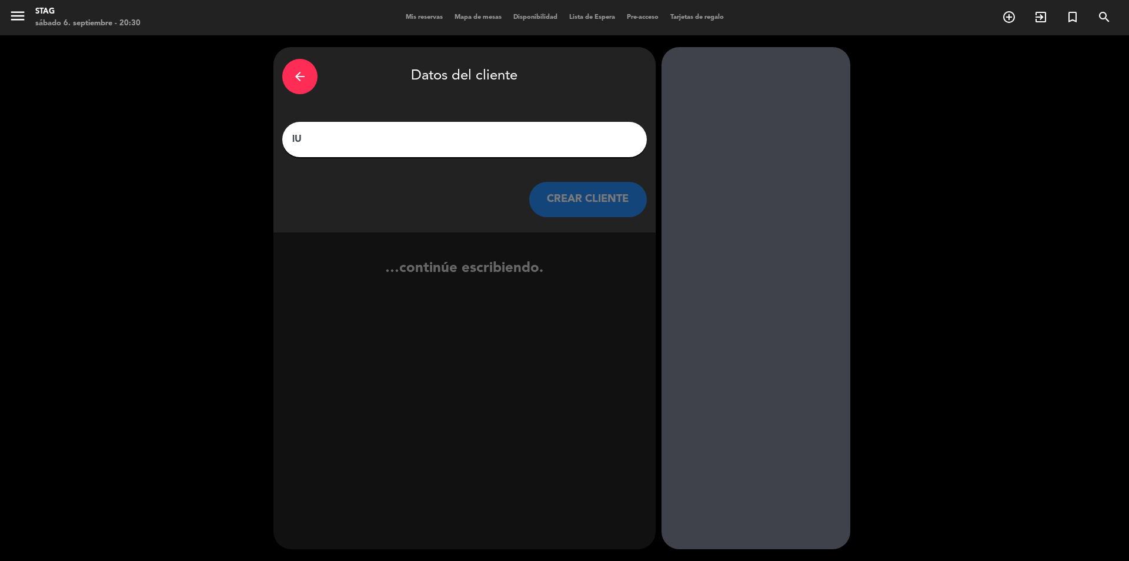
type input "l"
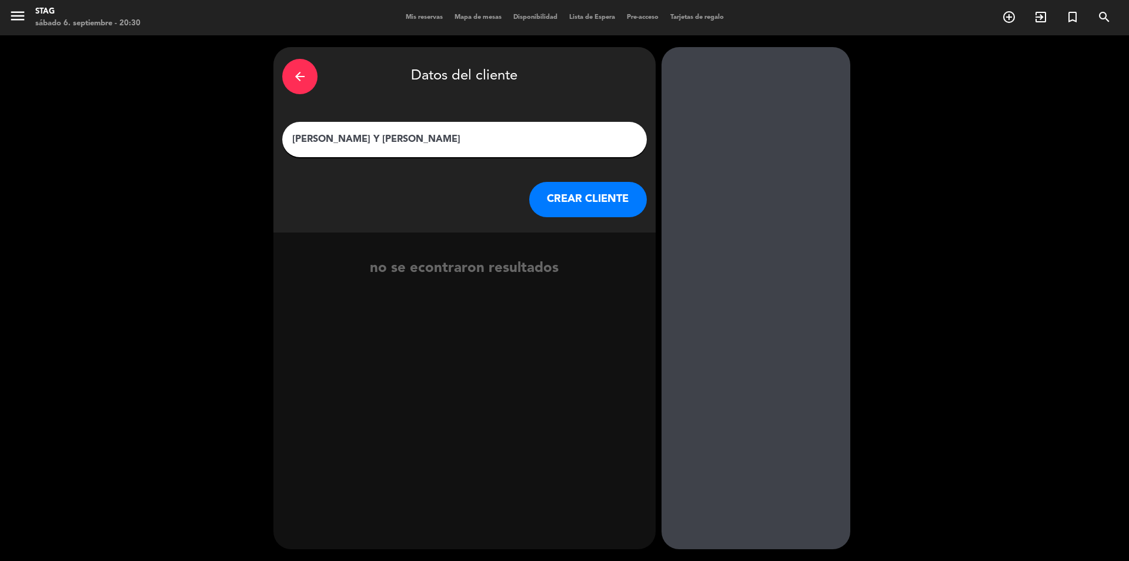
drag, startPoint x: 478, startPoint y: 134, endPoint x: 254, endPoint y: 135, distance: 224.7
click at [254, 135] on div "arrow_back Datos del cliente [PERSON_NAME] Y [PERSON_NAME] CLIENTE no se econtr…" at bounding box center [564, 297] width 1129 height 525
type input "[PERSON_NAME] y [PERSON_NAME]"
click at [624, 188] on button "CREAR CLIENTE" at bounding box center [588, 199] width 118 height 35
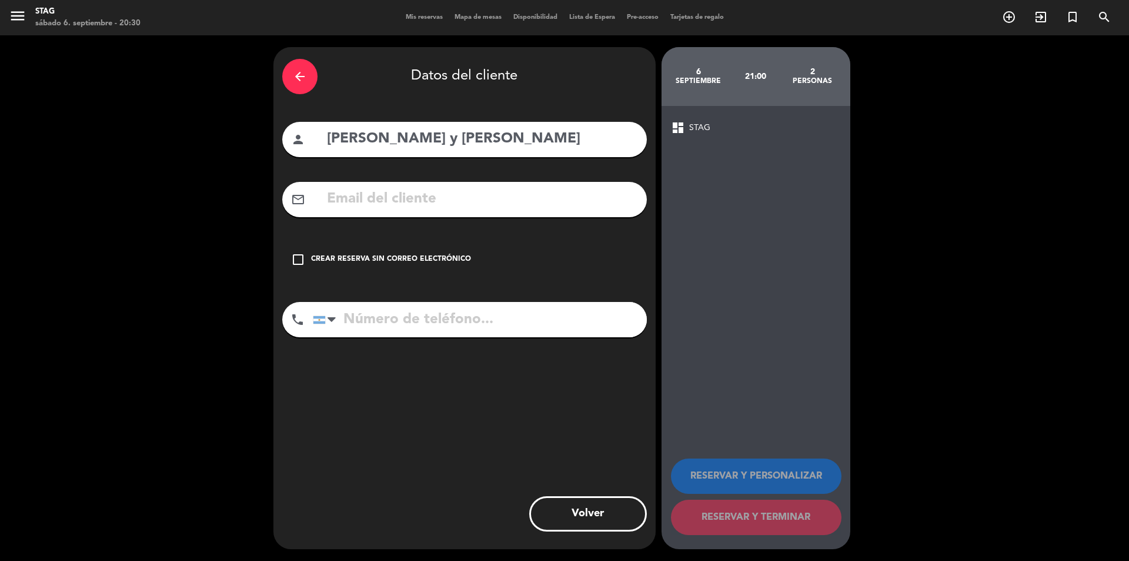
click at [438, 268] on div "check_box_outline_blank Crear reserva sin correo electrónico" at bounding box center [464, 259] width 365 height 35
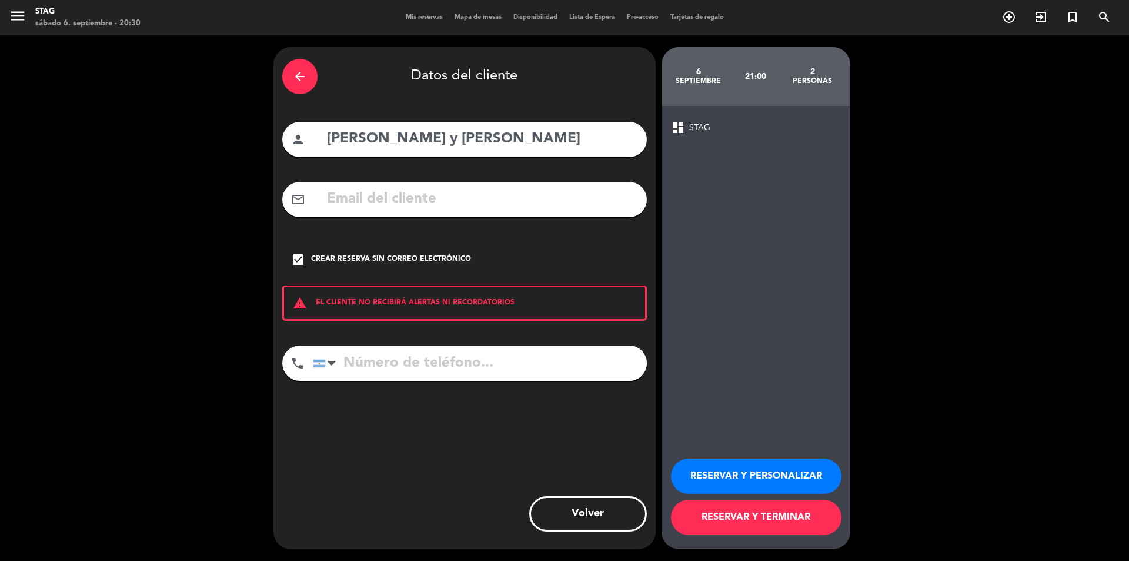
click at [755, 465] on button "RESERVAR Y PERSONALIZAR" at bounding box center [756, 475] width 171 height 35
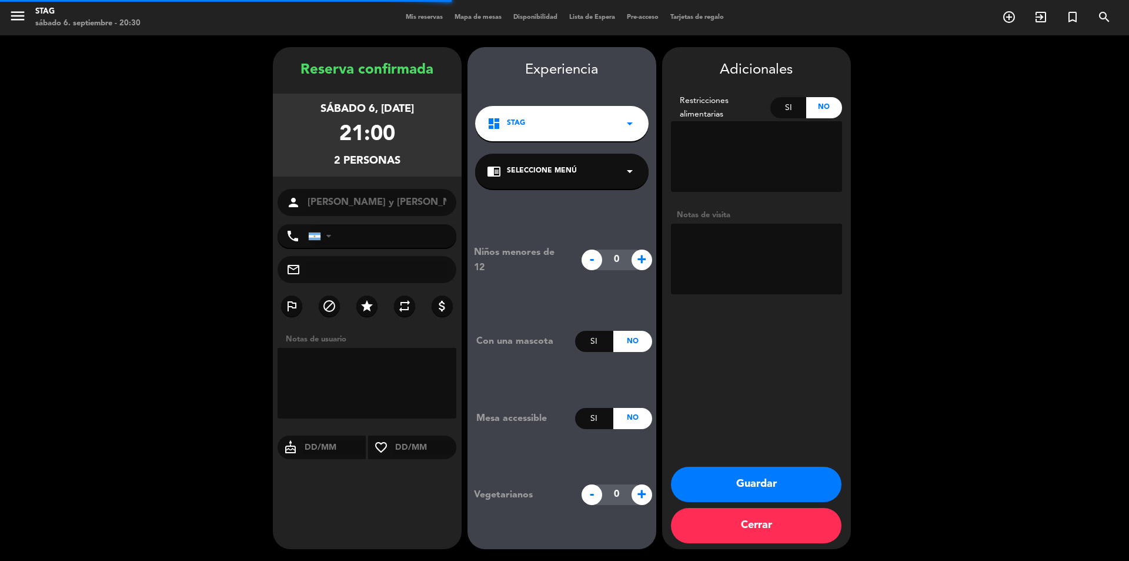
click at [735, 249] on textarea at bounding box center [756, 259] width 171 height 71
type textarea "hab 31"
click at [730, 481] on button "Guardar" at bounding box center [756, 483] width 171 height 35
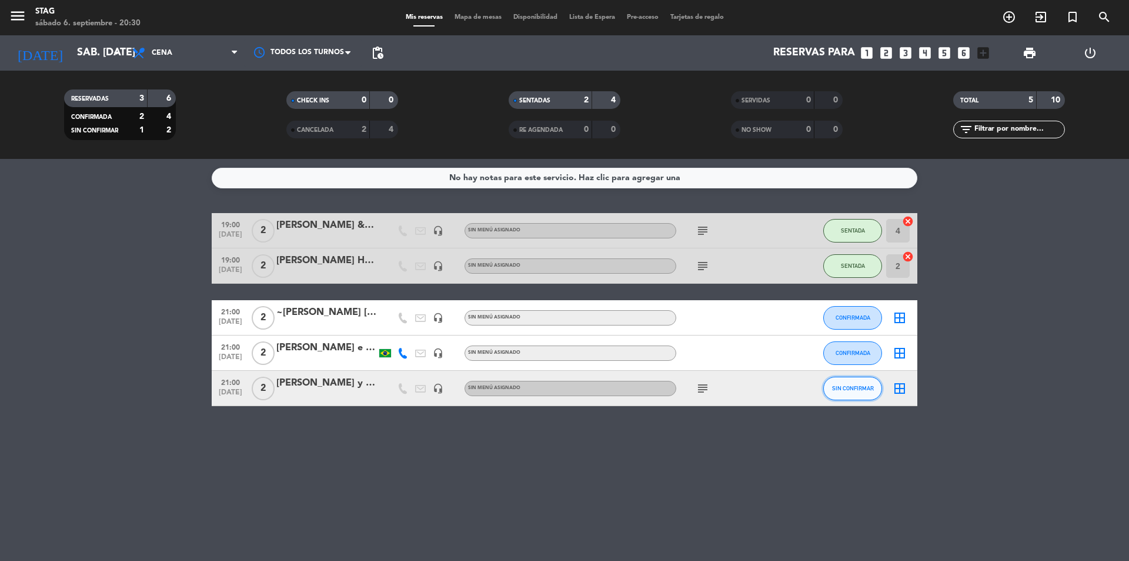
click at [840, 391] on button "SIN CONFIRMAR" at bounding box center [853, 388] width 59 height 24
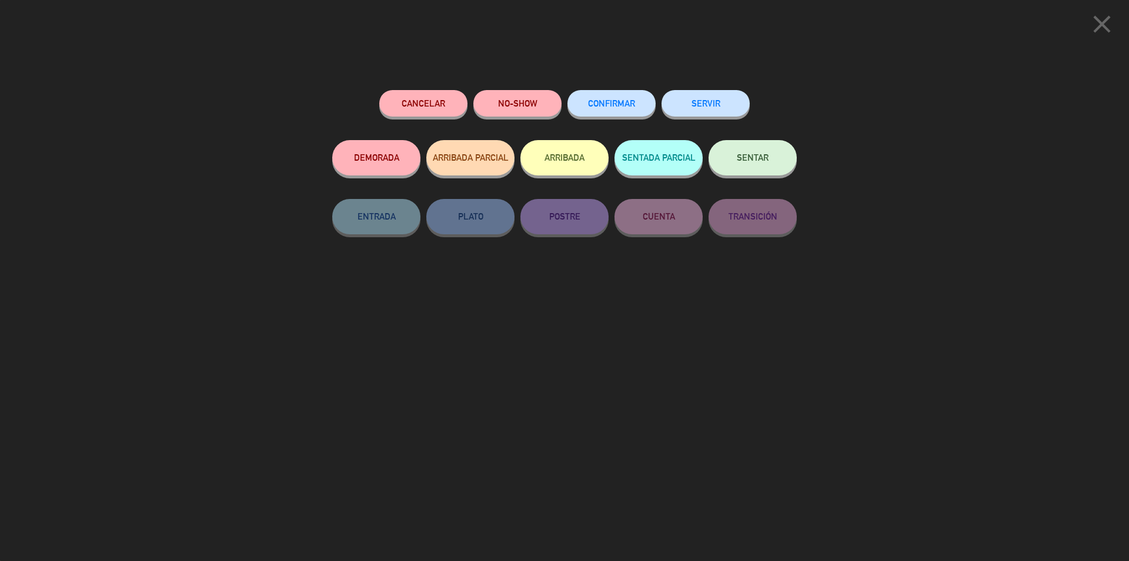
click at [634, 102] on span "CONFIRMAR" at bounding box center [611, 103] width 47 height 10
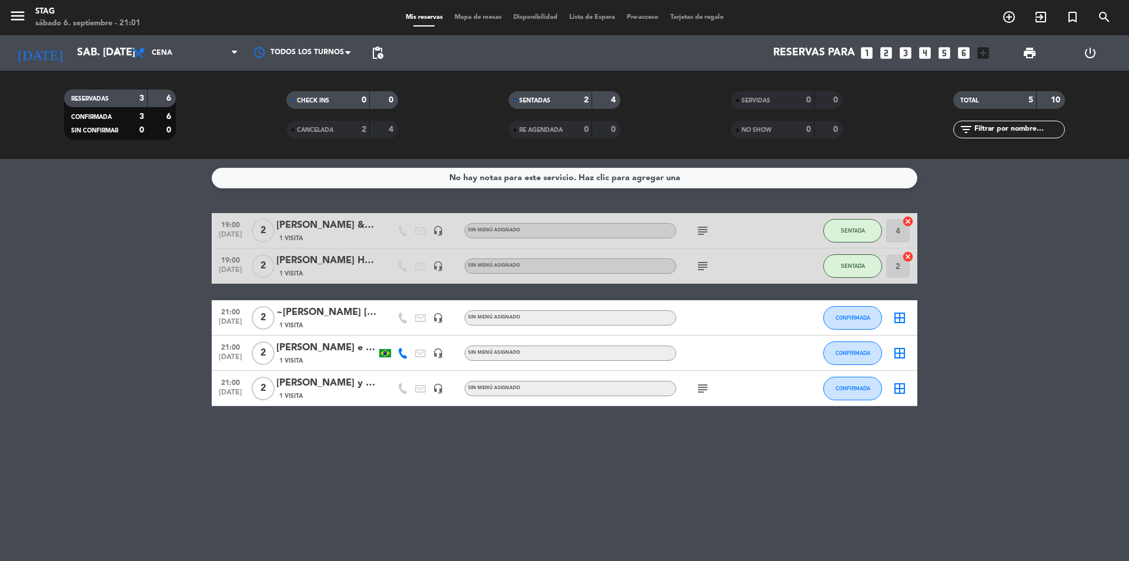
click at [235, 311] on span "21:00" at bounding box center [230, 311] width 29 height 14
click at [266, 322] on span "2" at bounding box center [263, 318] width 23 height 24
click at [297, 322] on span "1 Visita" at bounding box center [291, 325] width 24 height 9
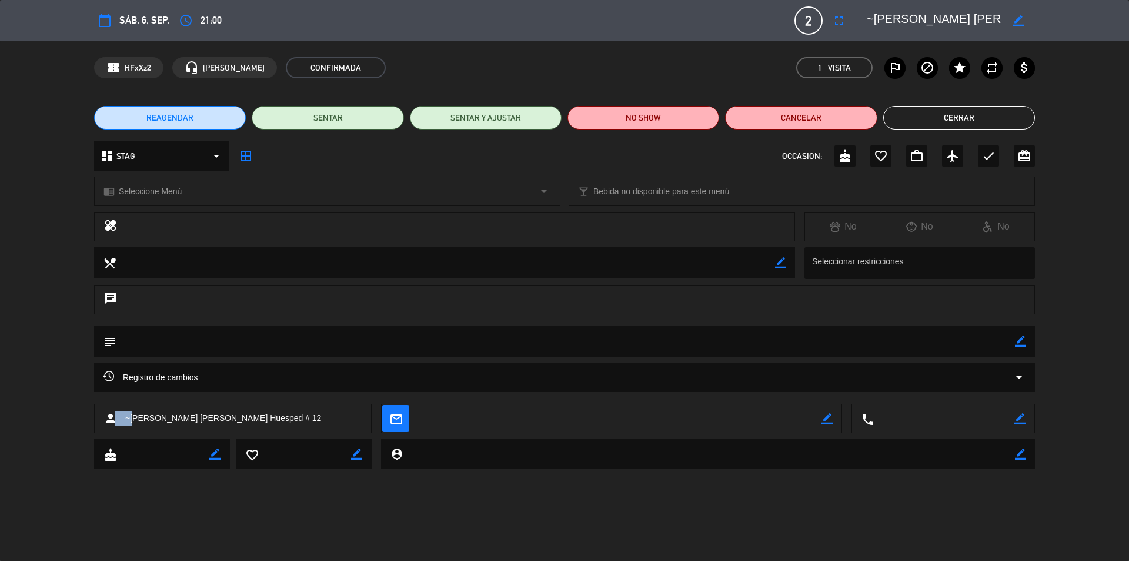
drag, startPoint x: 128, startPoint y: 419, endPoint x: 116, endPoint y: 417, distance: 11.3
click at [115, 419] on div "person ~[PERSON_NAME] [PERSON_NAME] Huesped # 12" at bounding box center [233, 418] width 278 height 29
click at [1017, 21] on icon "border_color" at bounding box center [1018, 20] width 11 height 11
drag, startPoint x: 951, startPoint y: 17, endPoint x: 799, endPoint y: 21, distance: 151.8
click at [795, 21] on div "calendar_today sáb. 6, sep. access_time 21:00 2 ~[PERSON_NAME] [PERSON_NAME] Hu…" at bounding box center [564, 20] width 941 height 28
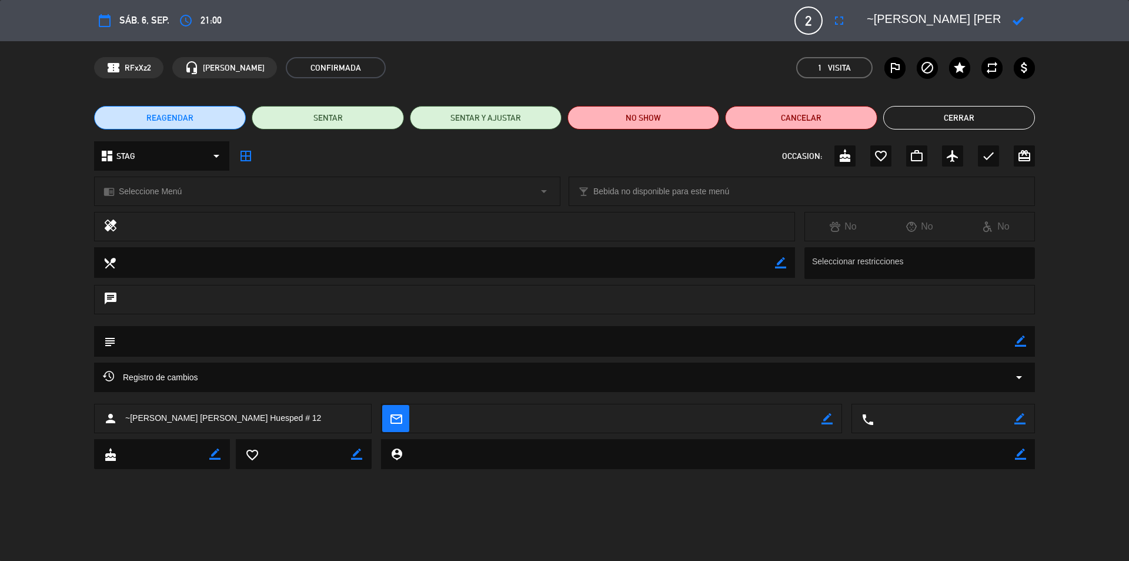
click at [874, 16] on textarea at bounding box center [934, 20] width 135 height 21
type textarea "[PERSON_NAME] [PERSON_NAME] Huesped # 12"
click at [1023, 24] on icon at bounding box center [1018, 20] width 11 height 11
click at [953, 124] on button "Cerrar" at bounding box center [960, 118] width 152 height 24
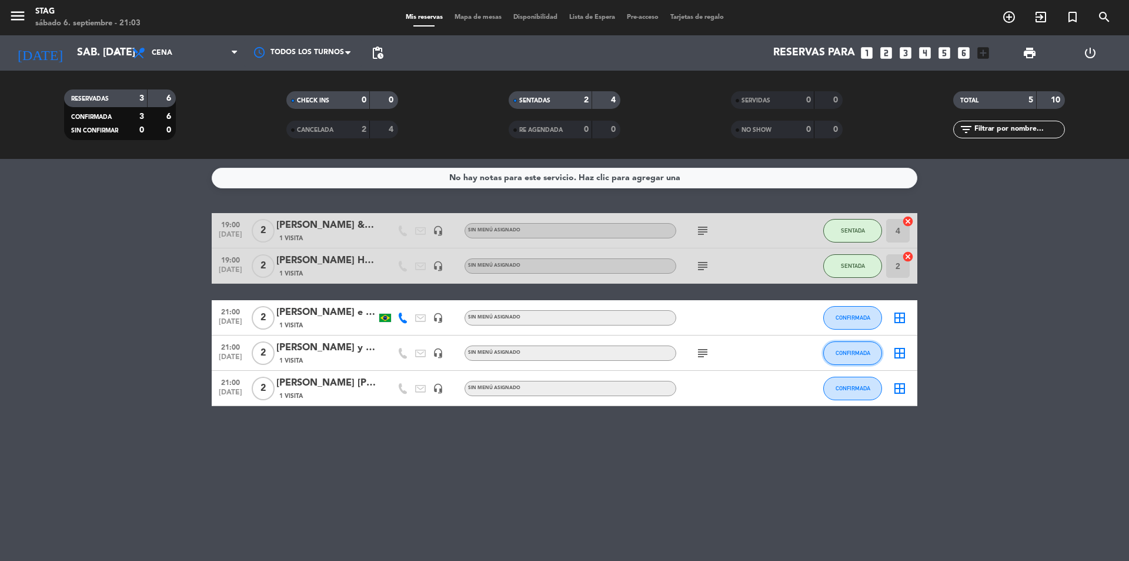
click at [841, 355] on span "CONFIRMADA" at bounding box center [853, 352] width 35 height 6
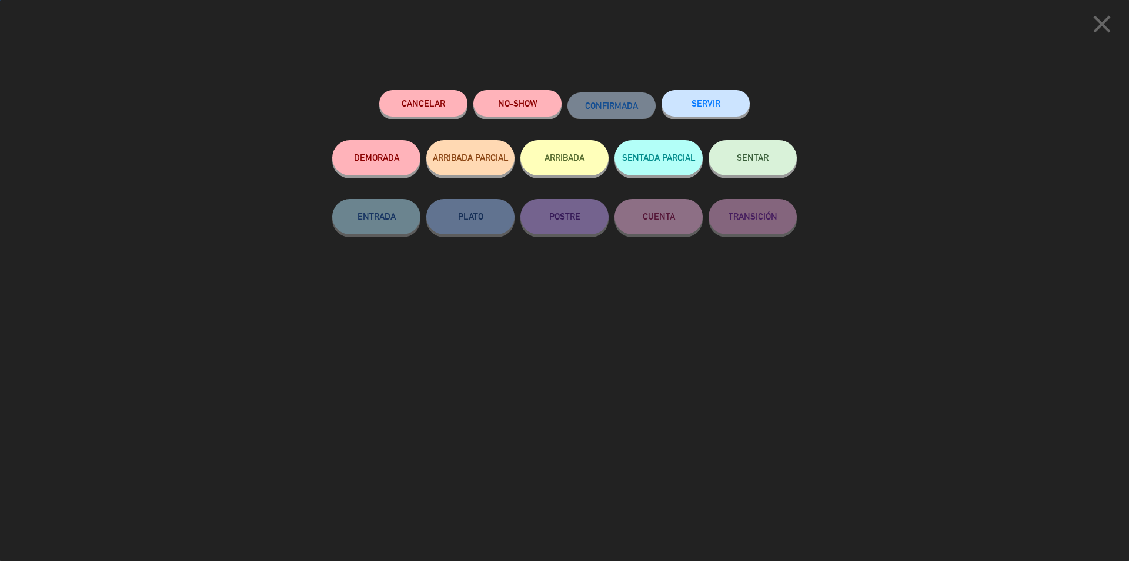
click at [751, 136] on div "Cancelar NO-SHOW CONFIRMADA SERVIR" at bounding box center [564, 115] width 465 height 50
click at [751, 148] on button "SENTAR" at bounding box center [753, 157] width 88 height 35
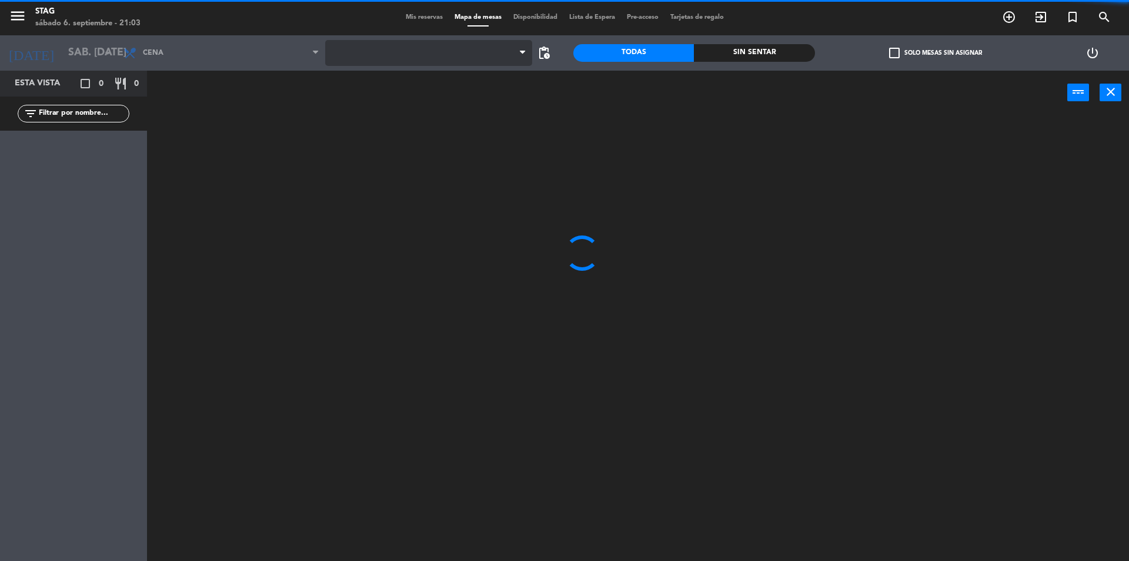
click at [480, 48] on span at bounding box center [429, 53] width 208 height 26
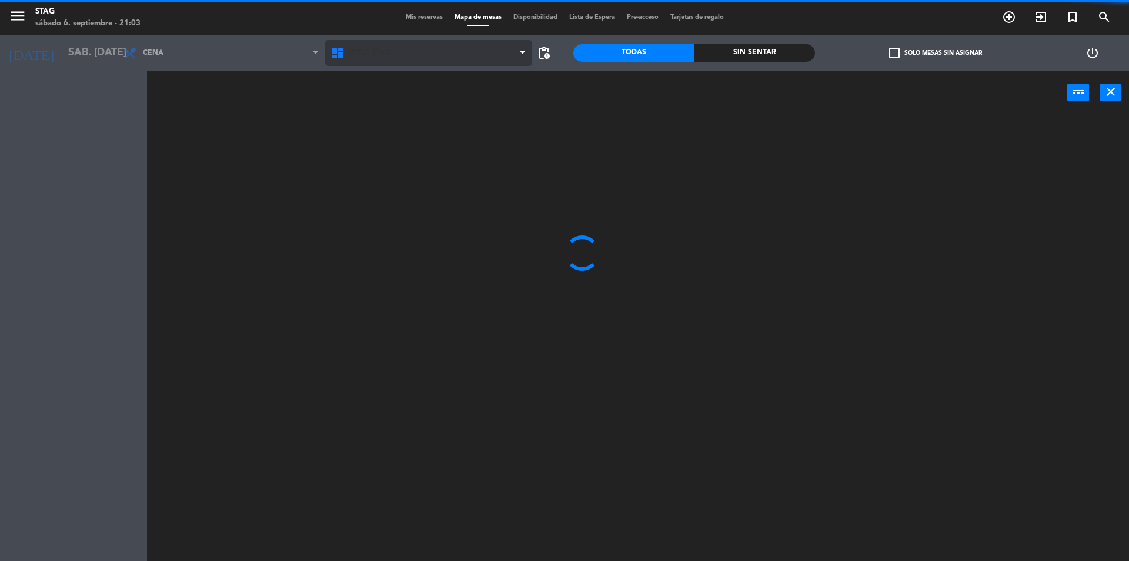
click at [439, 59] on span "Little Stag" at bounding box center [429, 53] width 208 height 26
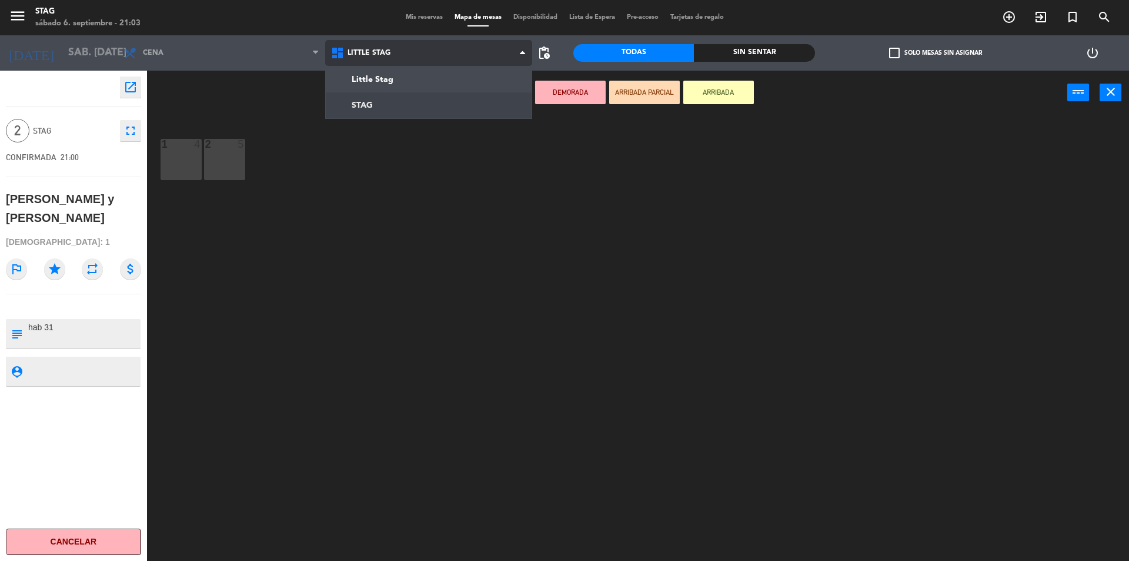
click at [424, 115] on ng-component "menu STAG sábado 6. septiembre - 21:03 Mis reservas Mapa de mesas Disponibilida…" at bounding box center [564, 282] width 1129 height 564
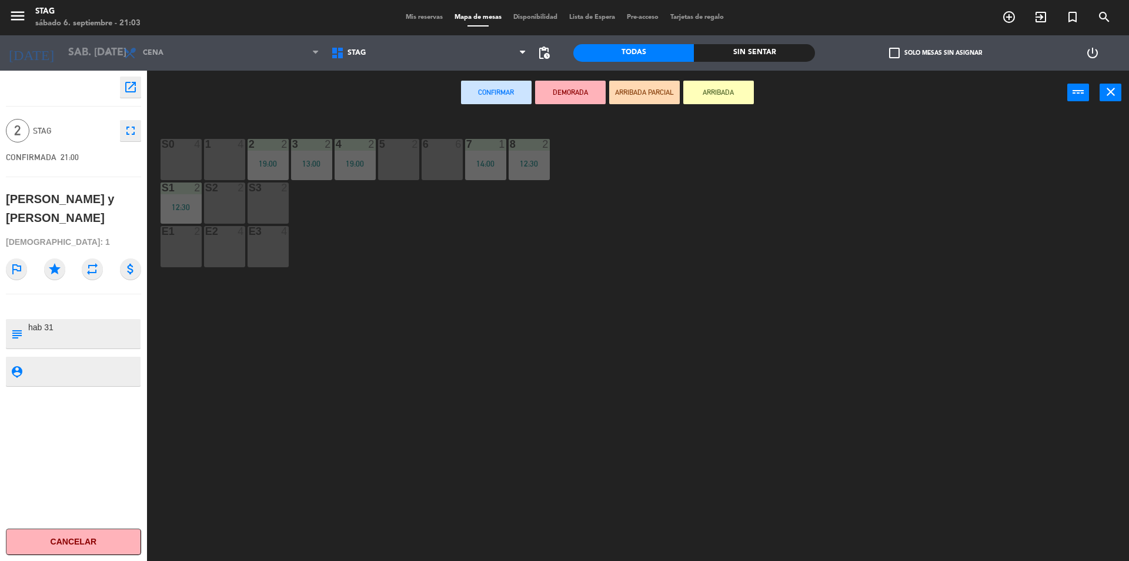
click at [389, 164] on div "5 2" at bounding box center [398, 159] width 41 height 41
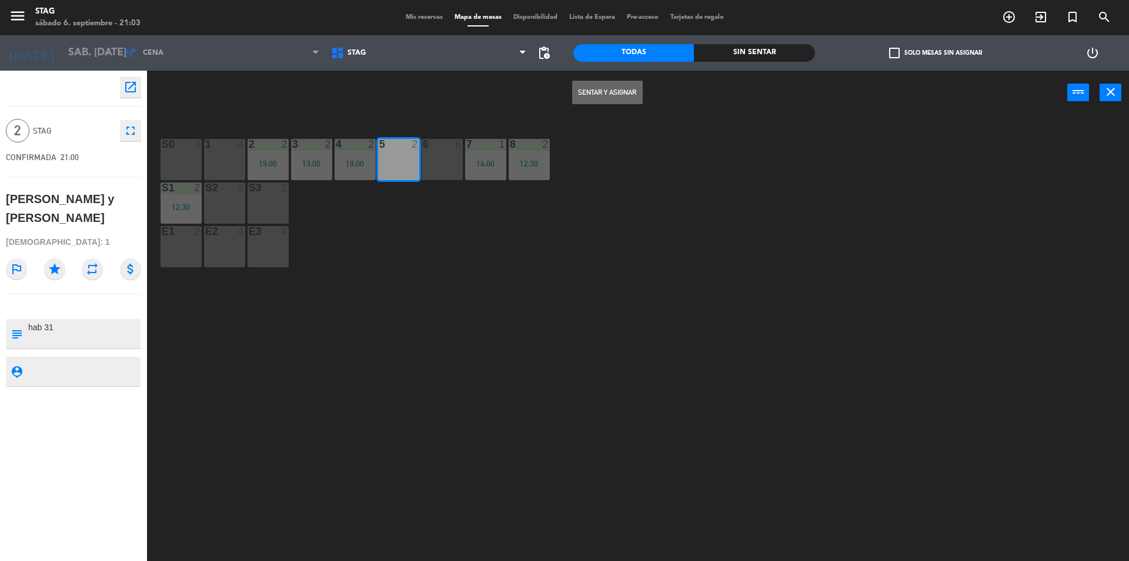
click at [631, 97] on button "Sentar y Asignar" at bounding box center [607, 93] width 71 height 24
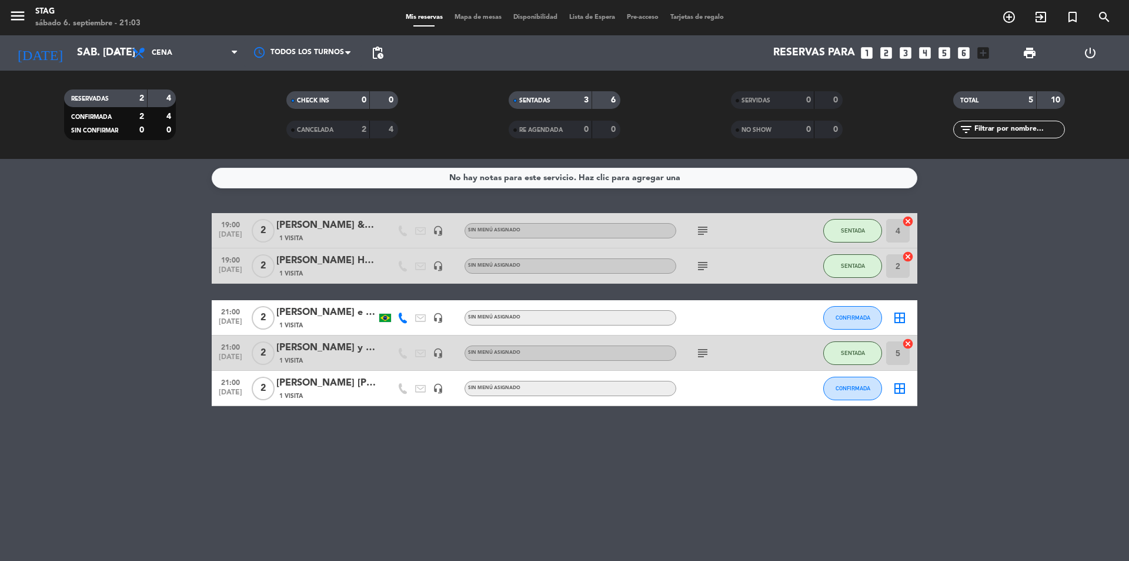
click at [892, 53] on icon "looks_two" at bounding box center [886, 52] width 15 height 15
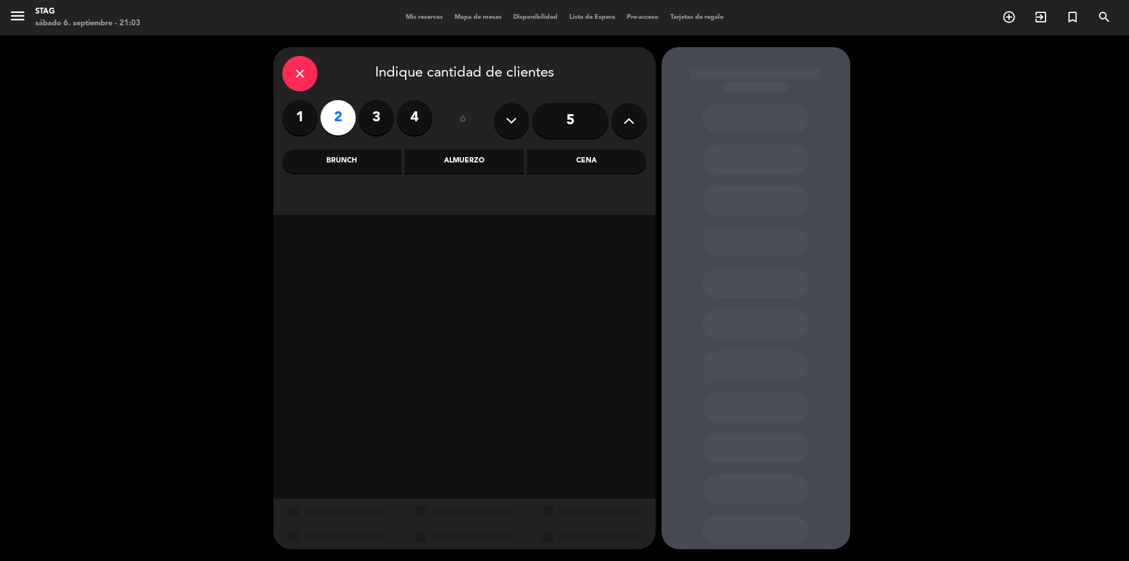
click at [382, 163] on div "Brunch" at bounding box center [341, 161] width 119 height 24
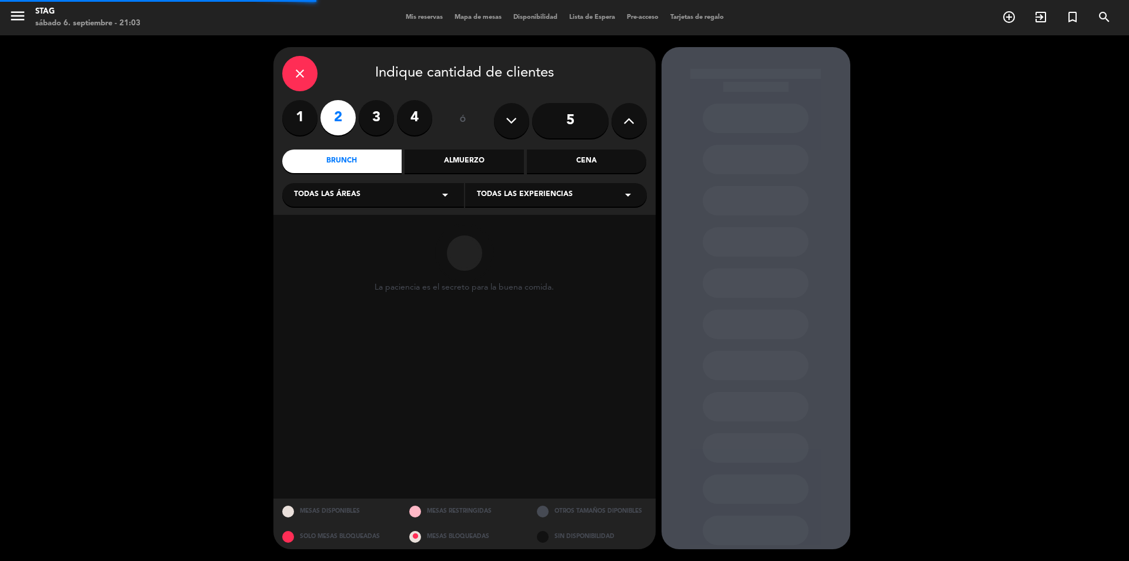
click at [445, 198] on icon "arrow_drop_down" at bounding box center [445, 195] width 14 height 14
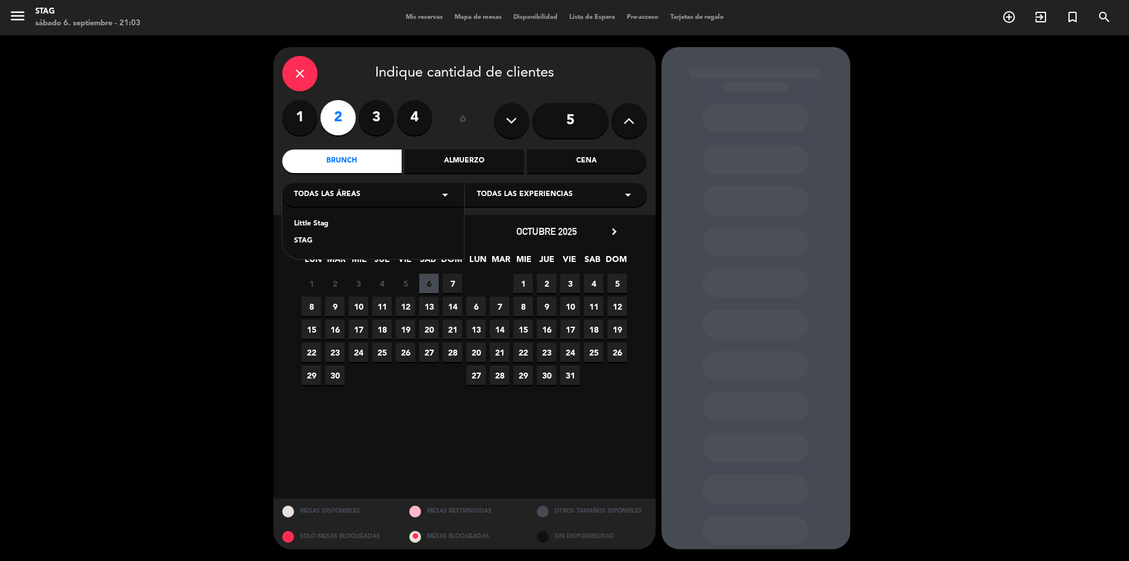
click at [577, 165] on div "Cena" at bounding box center [586, 161] width 119 height 24
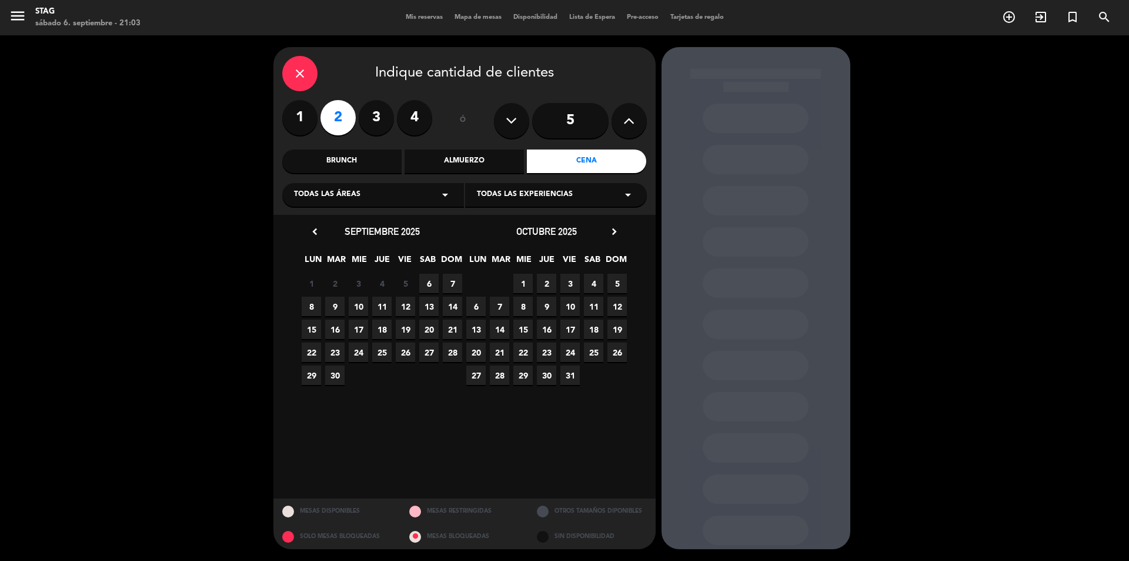
click at [411, 282] on span "5" at bounding box center [405, 283] width 19 height 19
click at [426, 282] on span "6" at bounding box center [428, 283] width 19 height 19
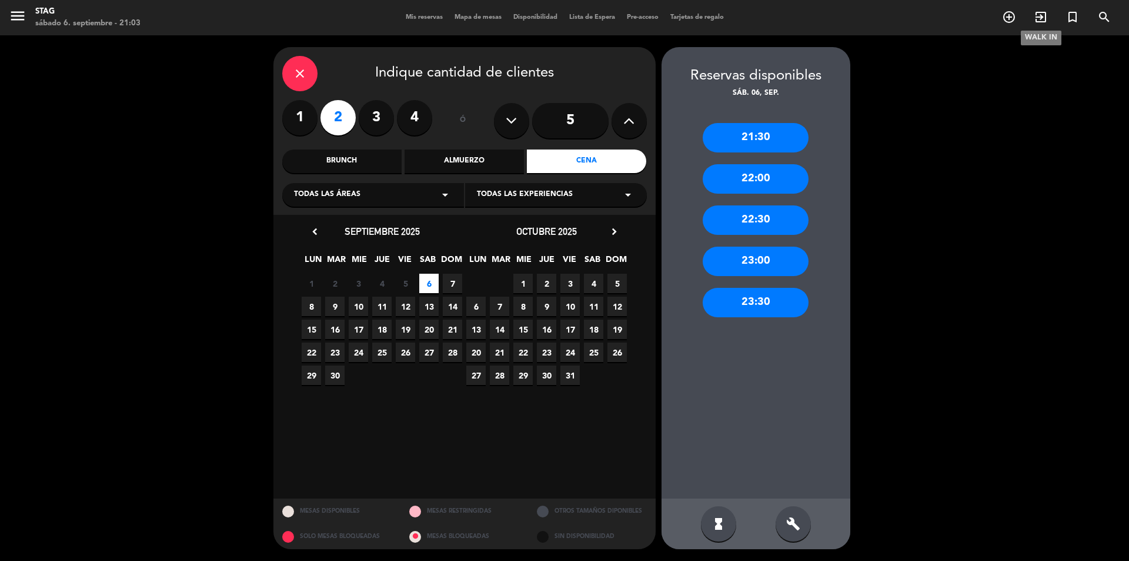
click at [1036, 21] on icon "exit_to_app" at bounding box center [1041, 17] width 14 height 14
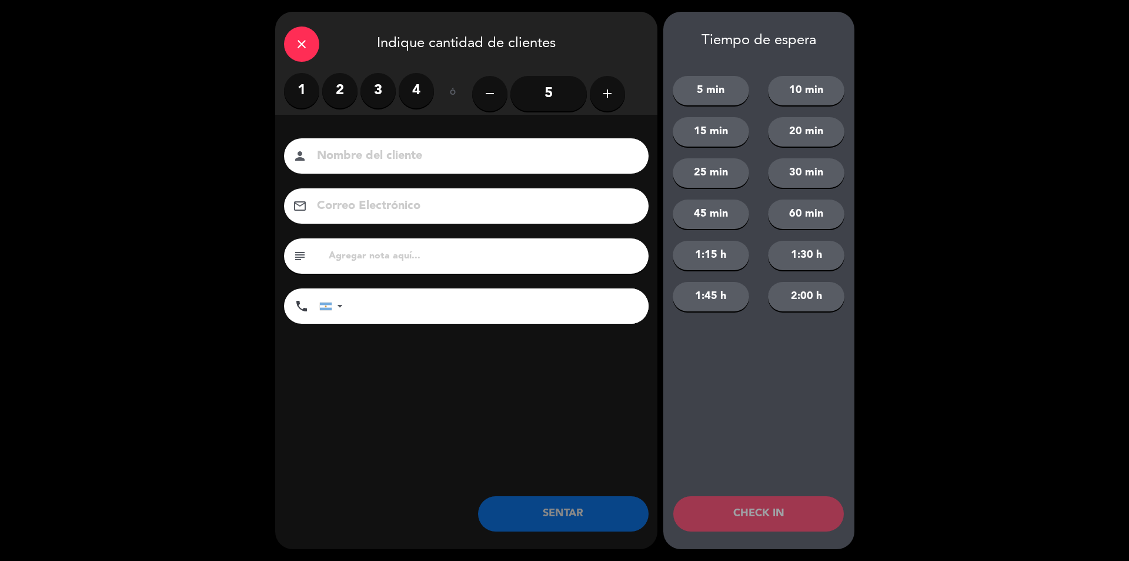
click at [354, 101] on label "2" at bounding box center [339, 90] width 35 height 35
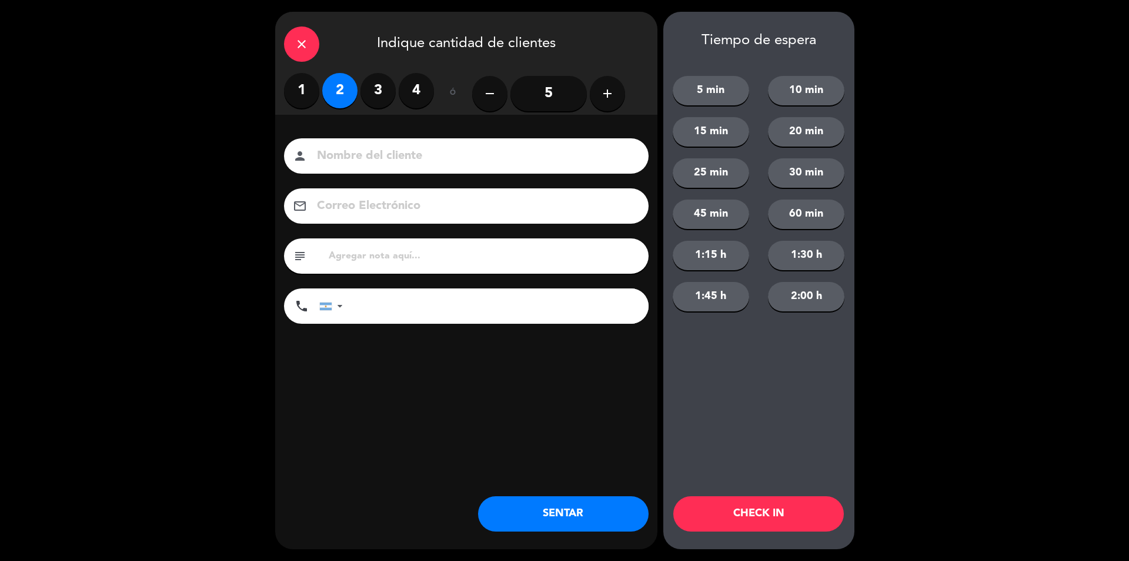
click at [356, 141] on div "person" at bounding box center [466, 155] width 365 height 35
click at [352, 164] on input at bounding box center [475, 156] width 318 height 21
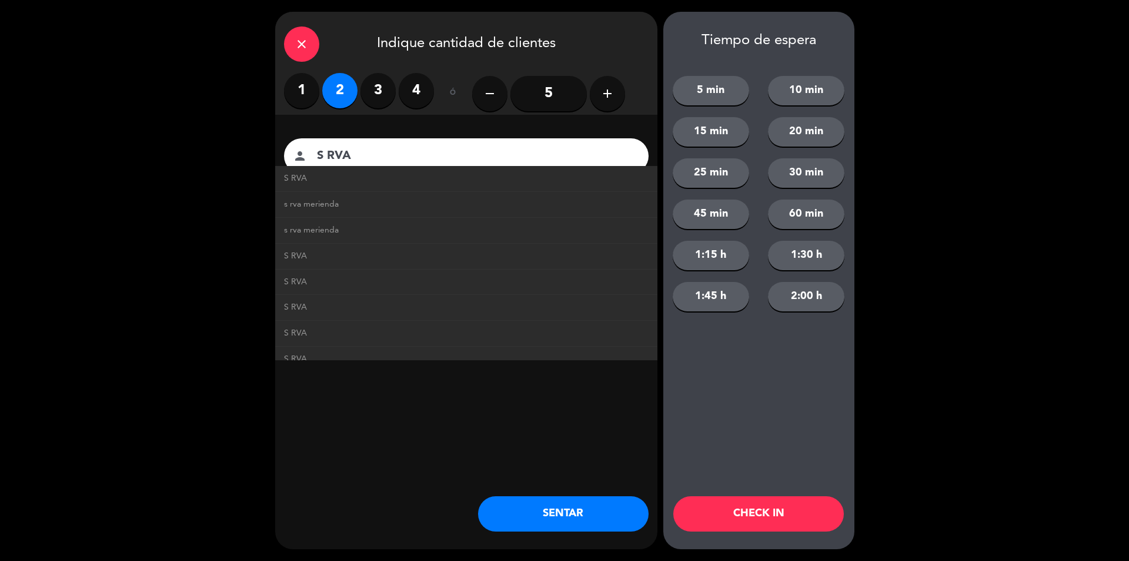
type input "S RVA"
click at [589, 504] on button "SENTAR" at bounding box center [563, 513] width 171 height 35
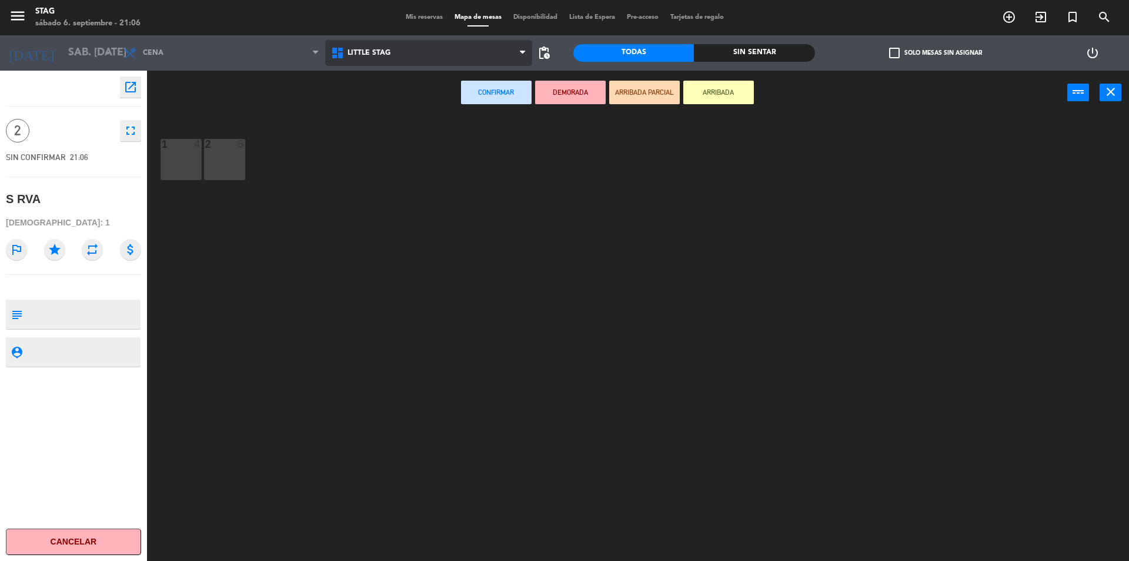
click at [415, 58] on span "Little Stag" at bounding box center [429, 53] width 208 height 26
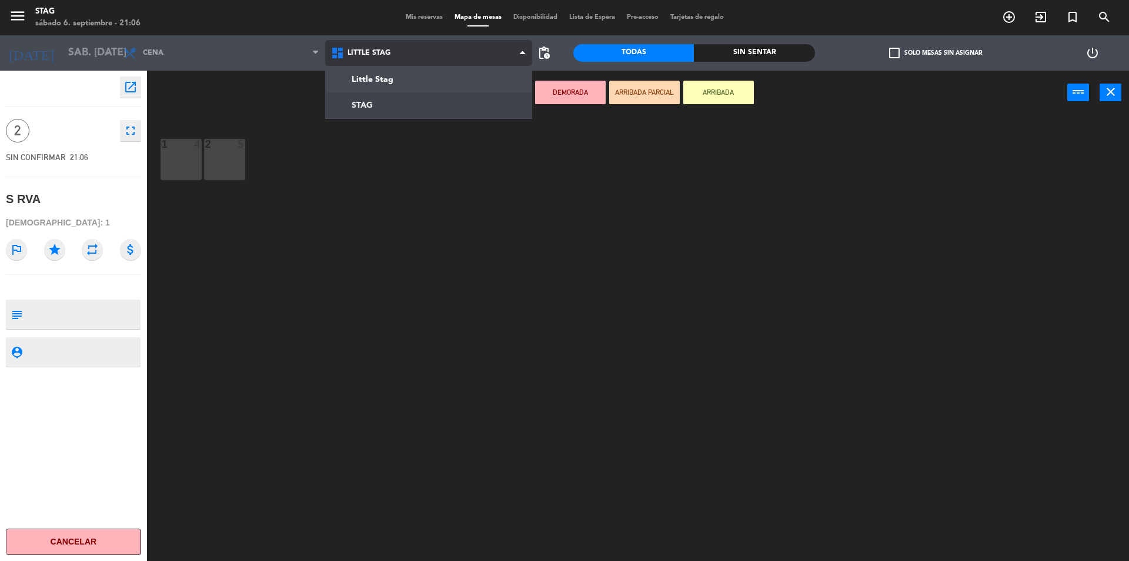
click at [390, 112] on ng-component "menu STAG sábado 6. septiembre - 21:06 Mis reservas Mapa de mesas Disponibilida…" at bounding box center [564, 282] width 1129 height 564
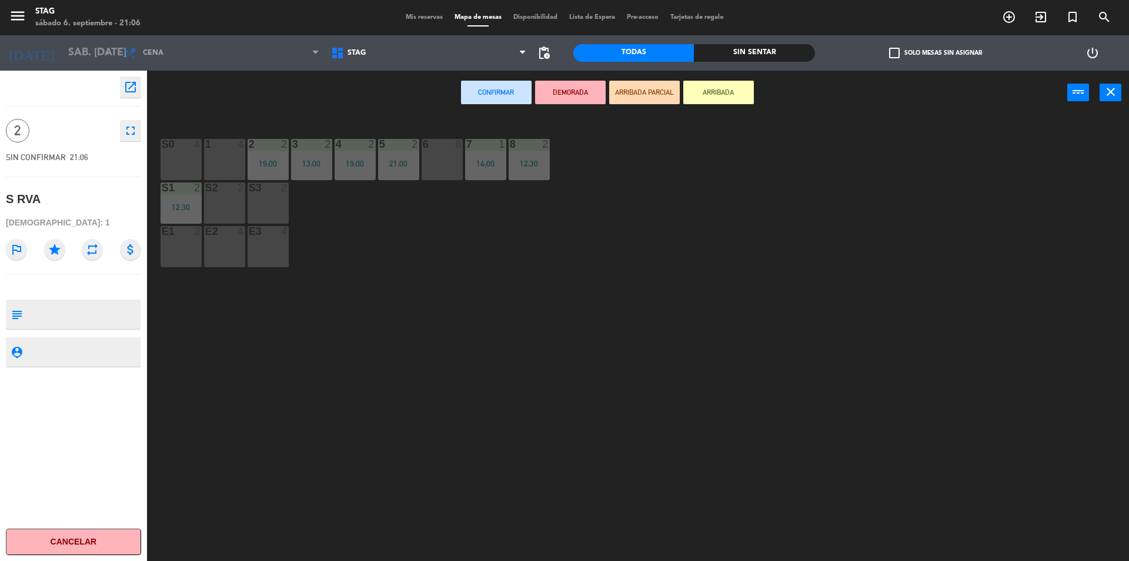
click at [426, 166] on div "6 6" at bounding box center [442, 159] width 41 height 41
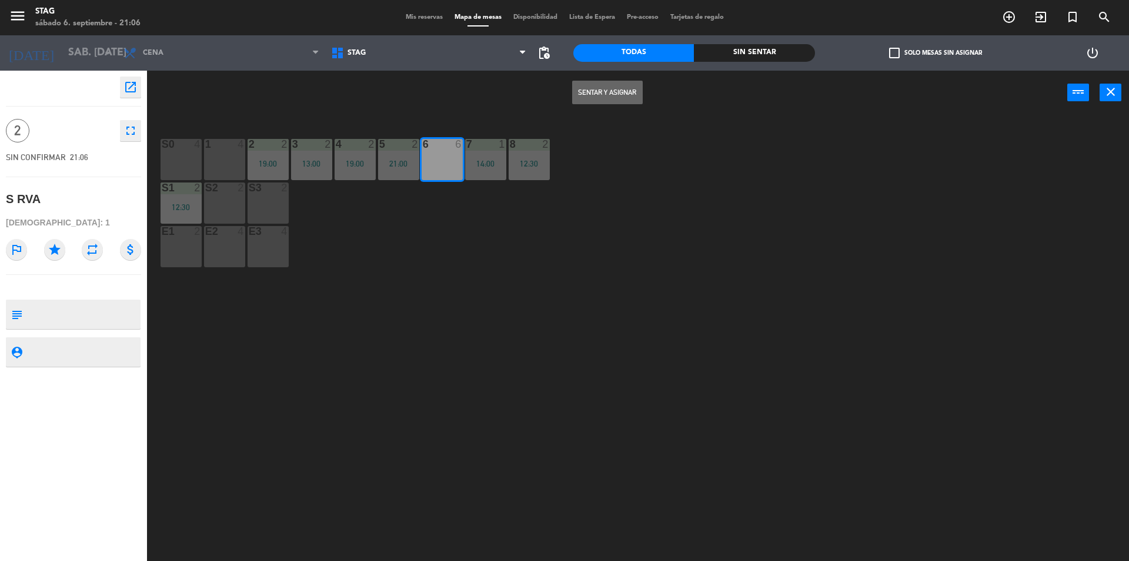
click at [630, 95] on button "Sentar y Asignar" at bounding box center [607, 93] width 71 height 24
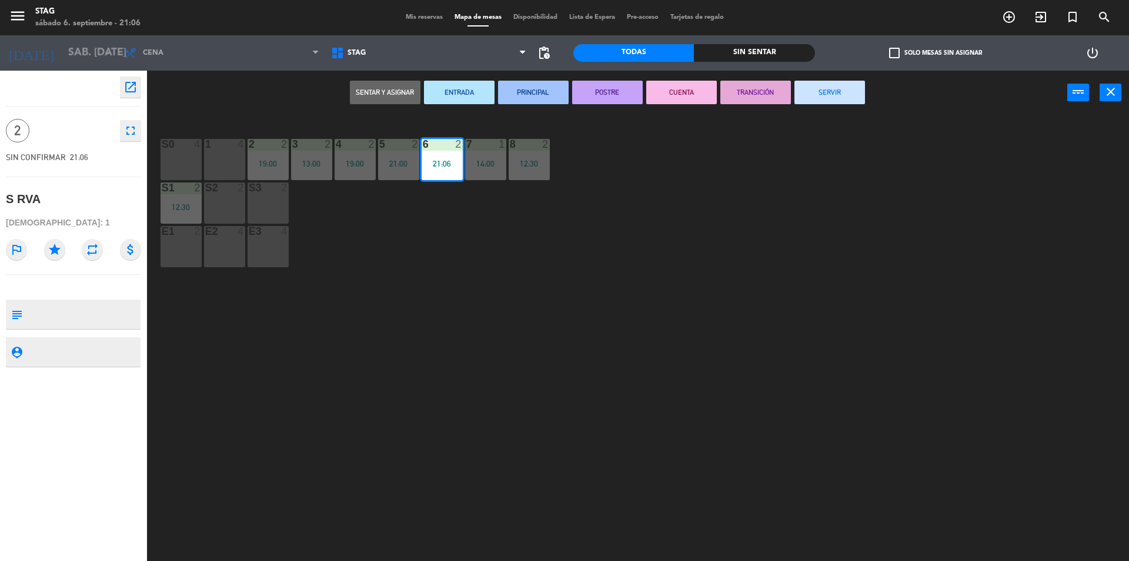
click at [816, 97] on button "SERVIR" at bounding box center [830, 93] width 71 height 24
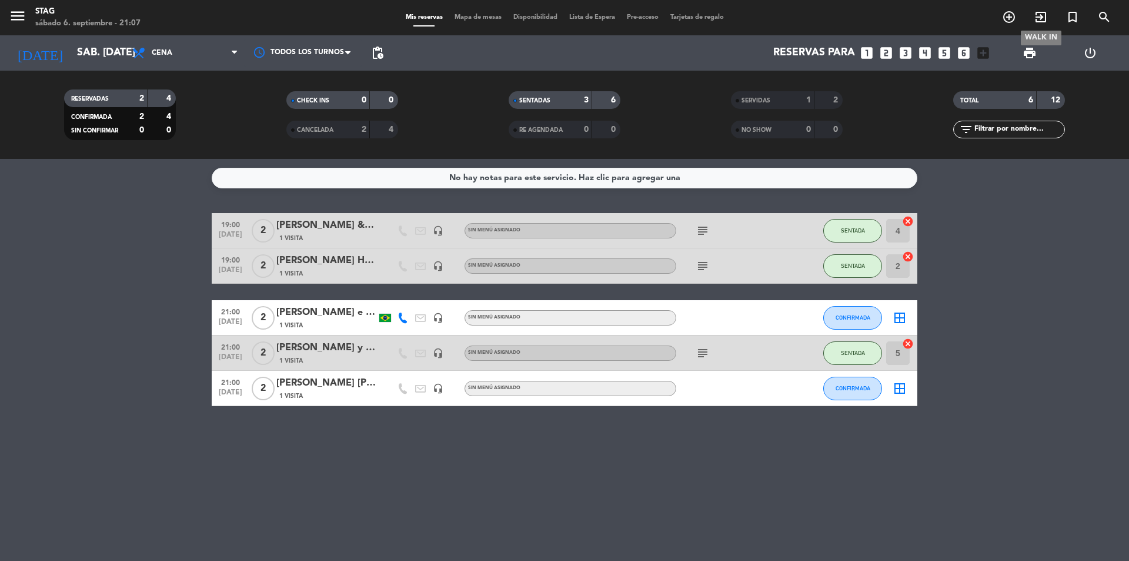
click at [1046, 25] on span "exit_to_app" at bounding box center [1041, 17] width 32 height 20
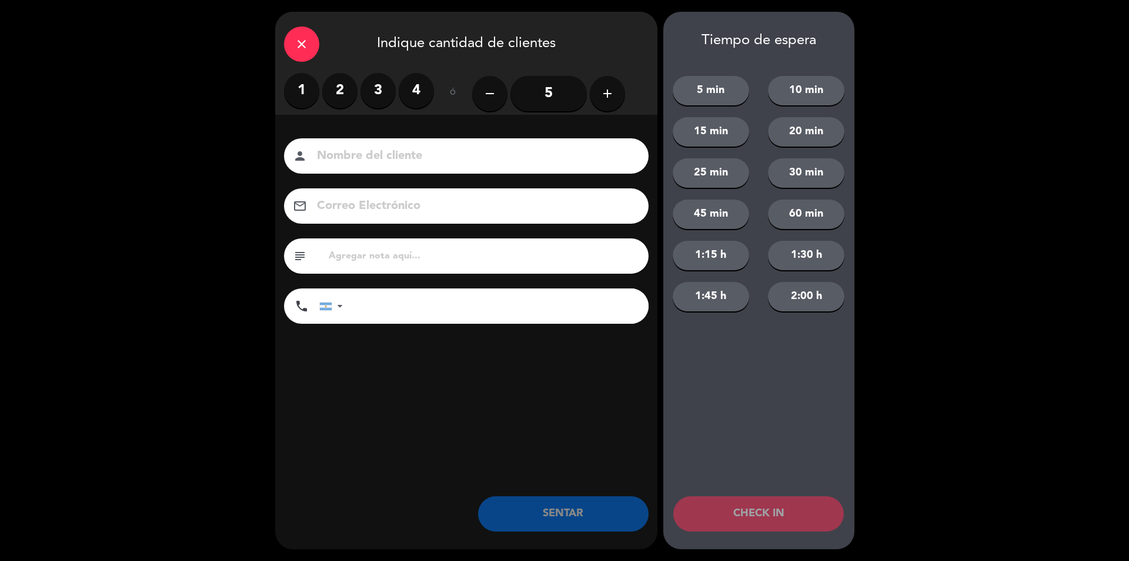
click at [353, 160] on input at bounding box center [475, 156] width 318 height 21
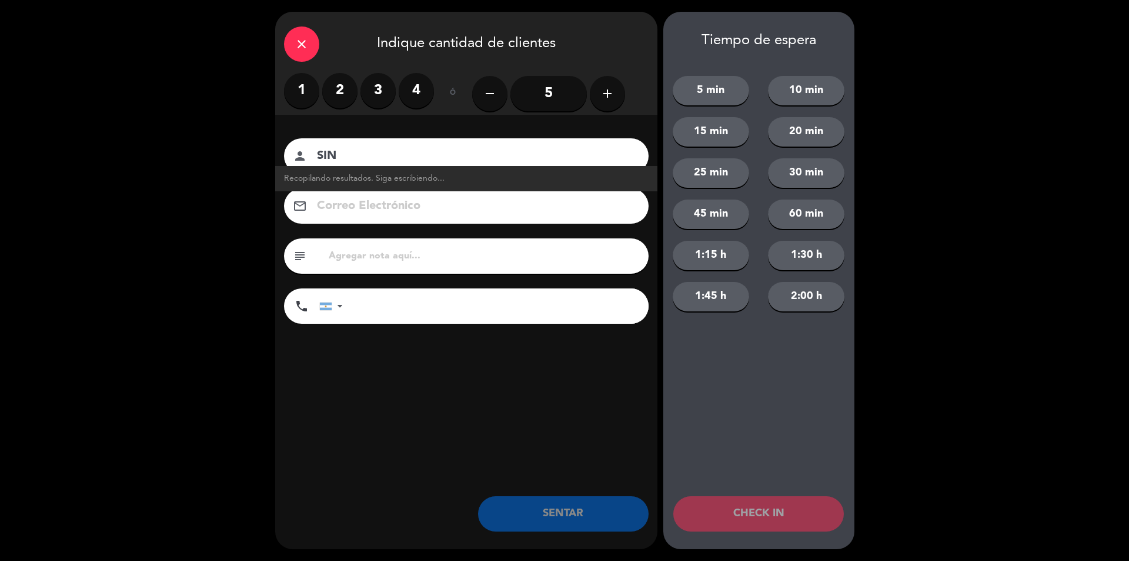
click at [353, 161] on input "SIN" at bounding box center [475, 156] width 318 height 21
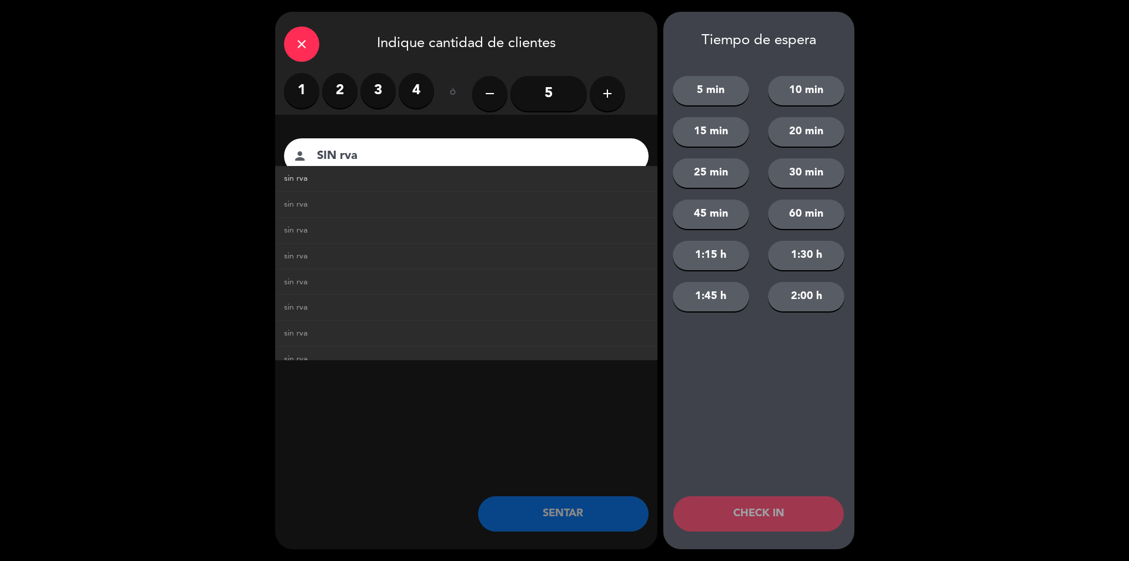
click at [358, 174] on link "sin rva" at bounding box center [466, 179] width 365 height 14
type input "sin rva"
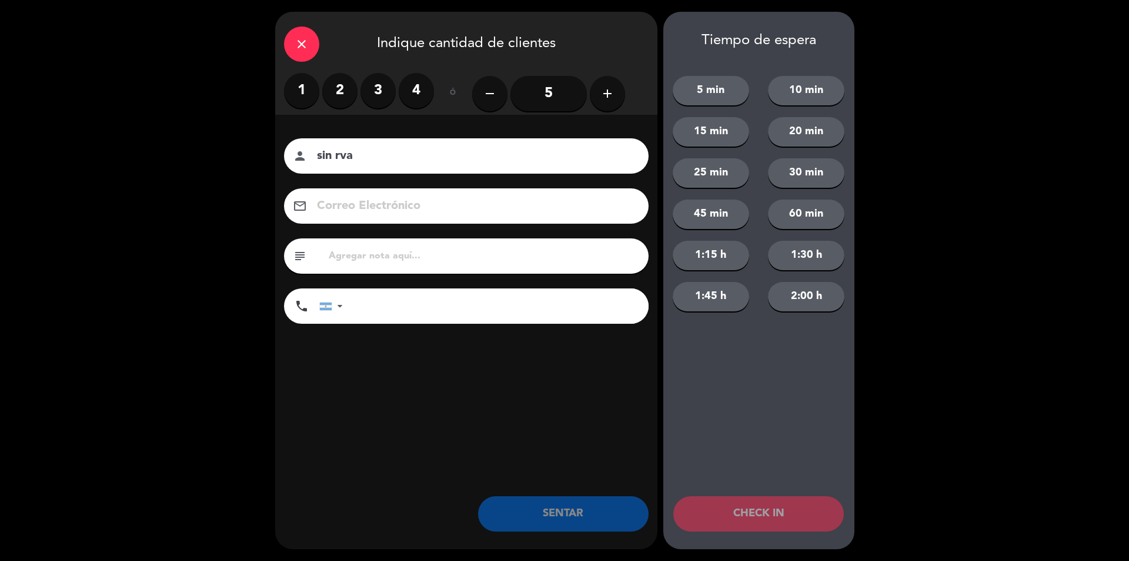
click at [354, 92] on label "2" at bounding box center [339, 90] width 35 height 35
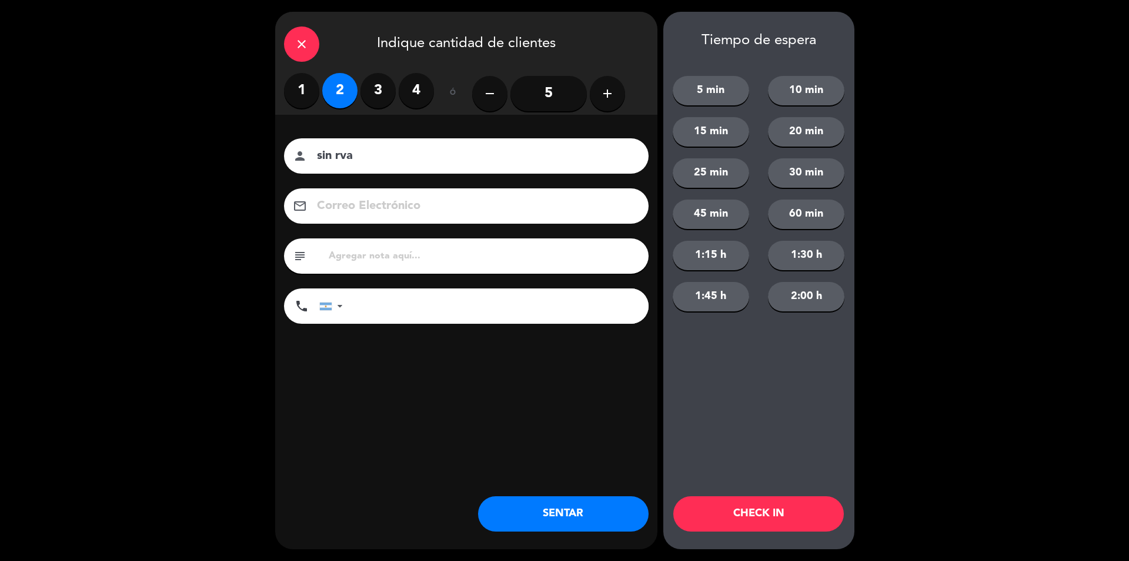
click at [585, 512] on button "SENTAR" at bounding box center [563, 513] width 171 height 35
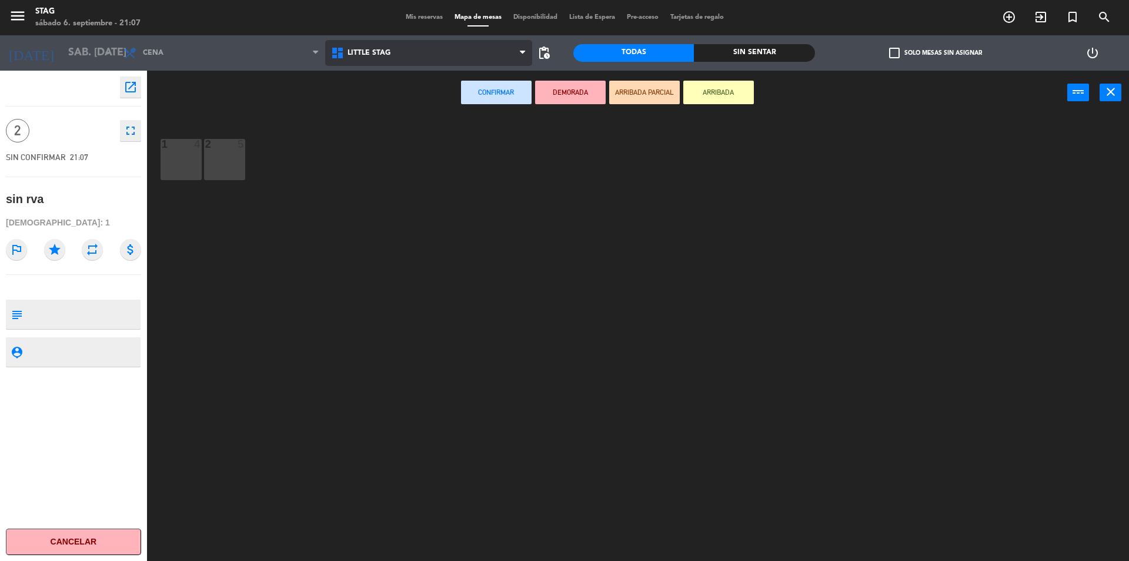
click at [379, 64] on span "Little Stag" at bounding box center [429, 53] width 208 height 26
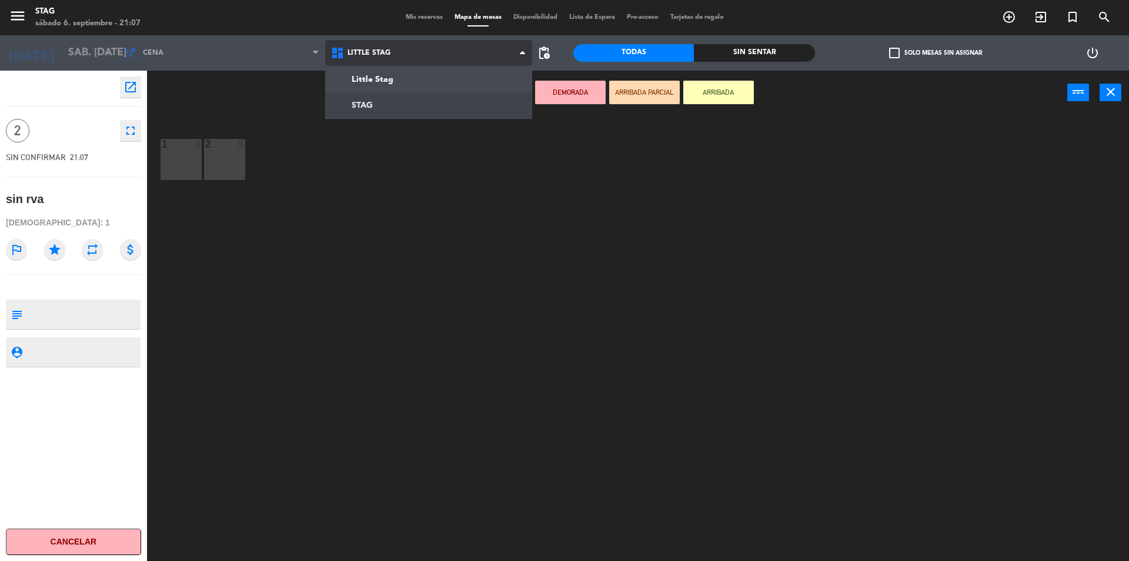
click at [377, 96] on ng-component "menu STAG sábado 6. septiembre - 21:07 Mis reservas Mapa de mesas Disponibilida…" at bounding box center [564, 282] width 1129 height 564
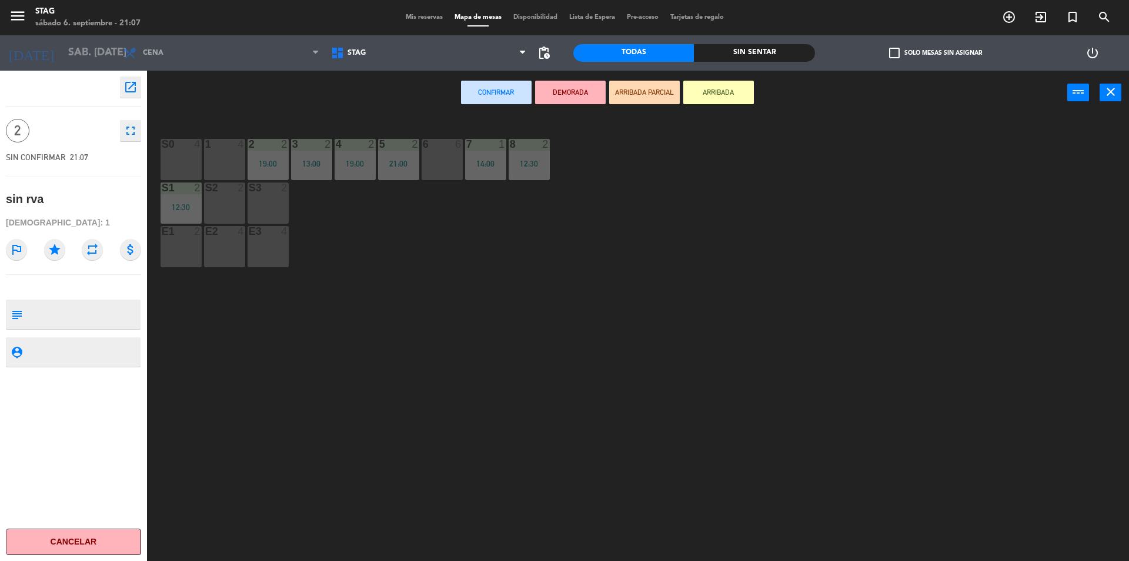
click at [242, 152] on div "1 4" at bounding box center [224, 159] width 41 height 41
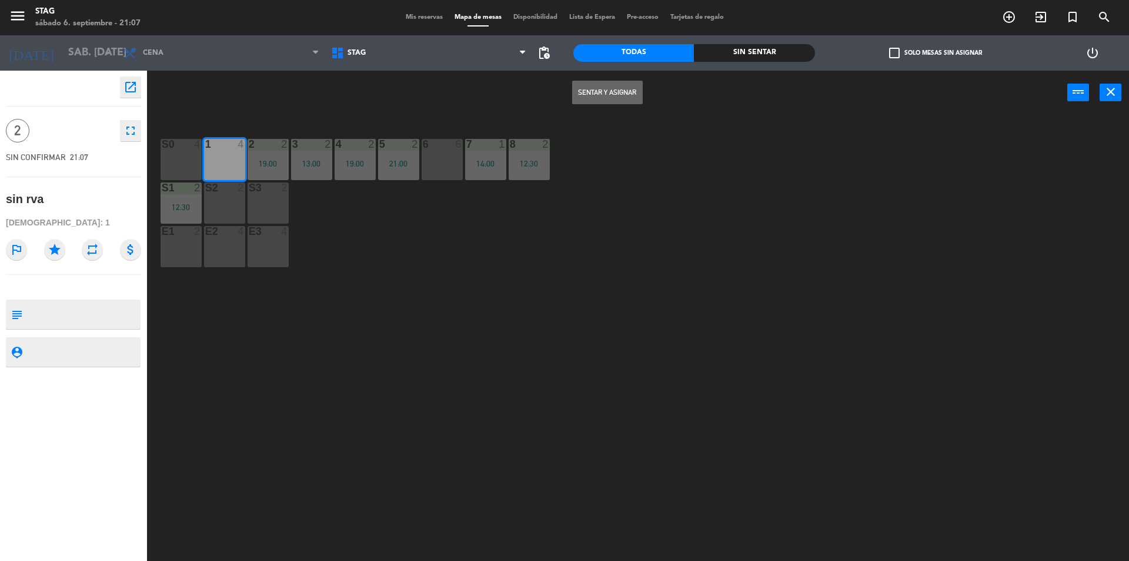
click at [572, 93] on button "Sentar y Asignar" at bounding box center [607, 93] width 71 height 24
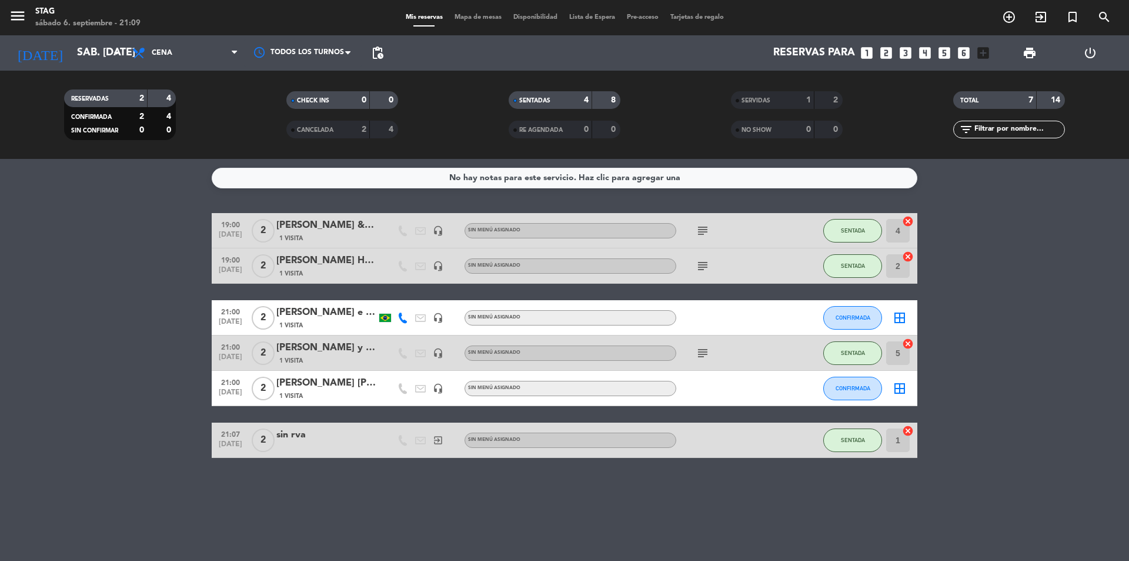
click at [355, 319] on div "[PERSON_NAME] e [PERSON_NAME]" at bounding box center [326, 312] width 100 height 15
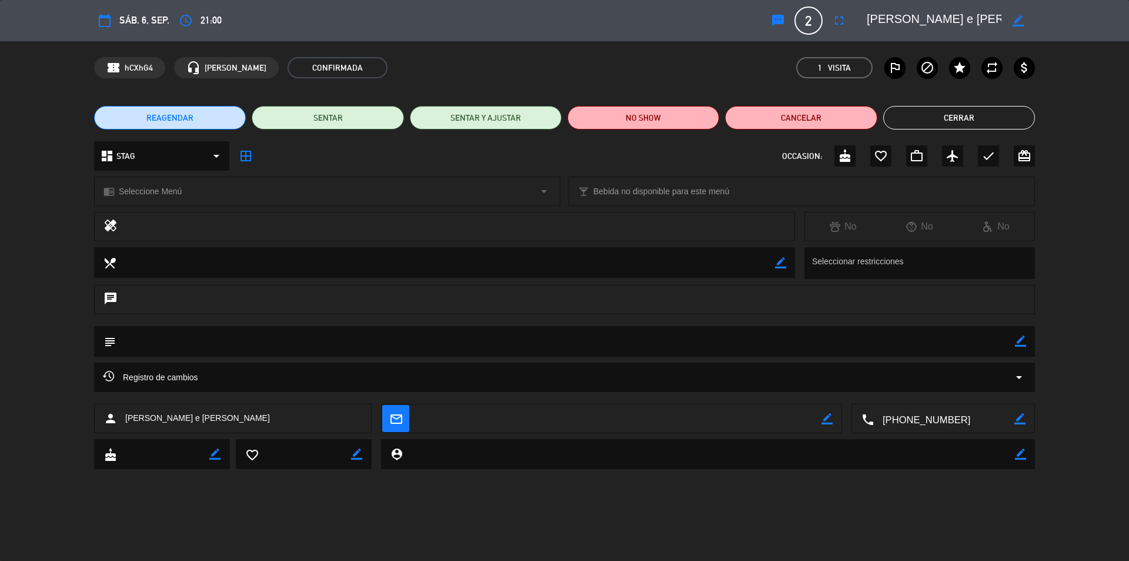
click at [946, 119] on button "Cerrar" at bounding box center [960, 118] width 152 height 24
